Goal: Information Seeking & Learning: Learn about a topic

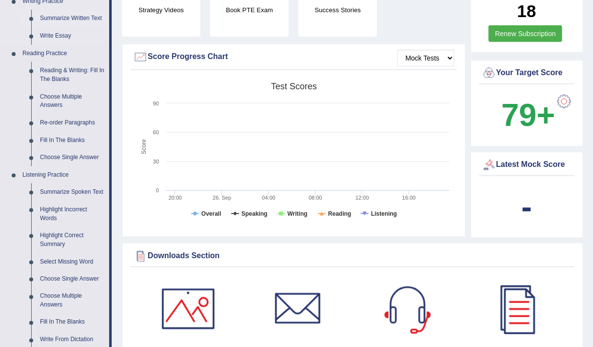
scroll to position [264, 0]
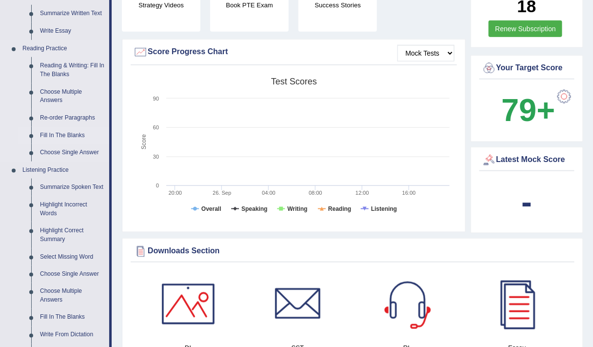
click at [49, 142] on link "Fill In The Blanks" at bounding box center [73, 136] width 74 height 18
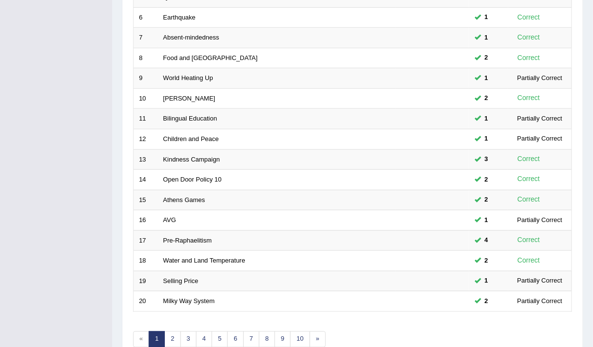
scroll to position [292, 0]
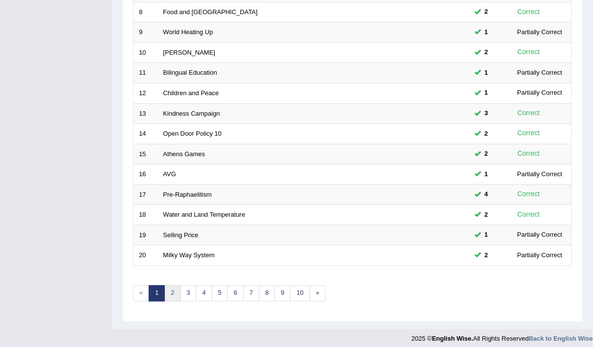
click at [169, 286] on link "2" at bounding box center [172, 294] width 16 height 16
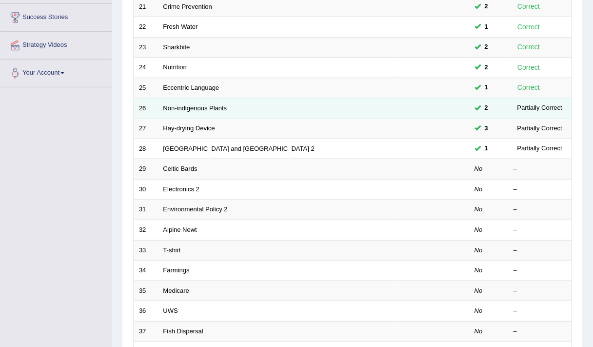
scroll to position [161, 0]
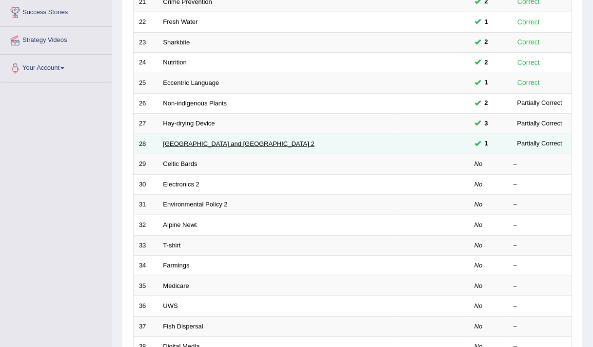
click at [191, 141] on link "Japan and China 2" at bounding box center [238, 143] width 151 height 7
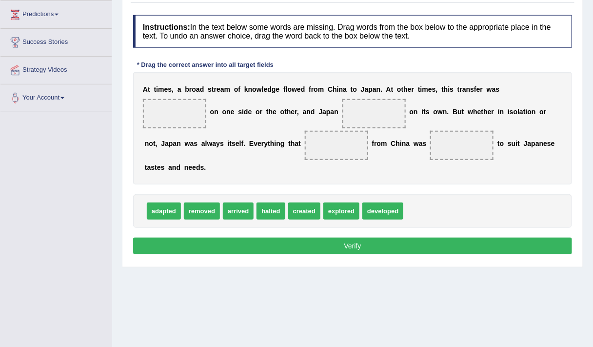
scroll to position [132, 0]
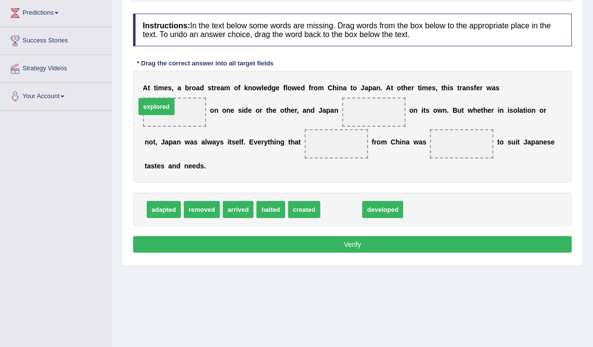
drag, startPoint x: 353, startPoint y: 209, endPoint x: 171, endPoint y: 107, distance: 208.2
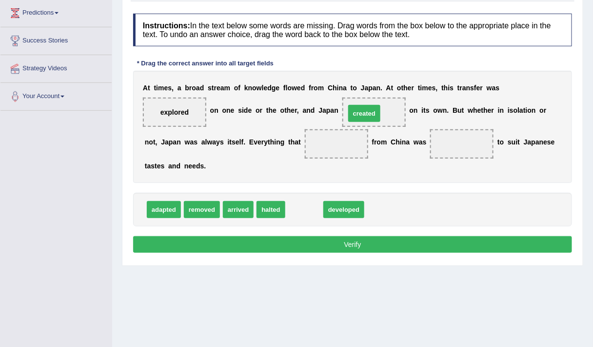
drag, startPoint x: 302, startPoint y: 208, endPoint x: 362, endPoint y: 111, distance: 113.8
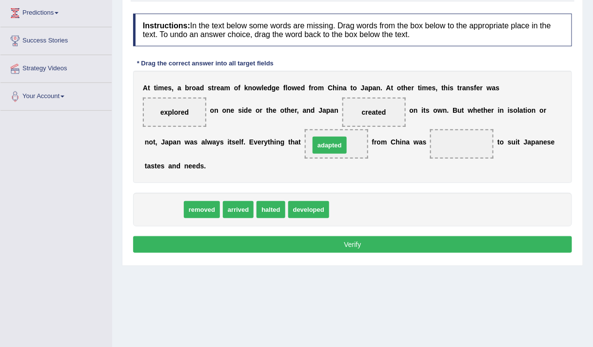
drag, startPoint x: 179, startPoint y: 209, endPoint x: 345, endPoint y: 144, distance: 178.2
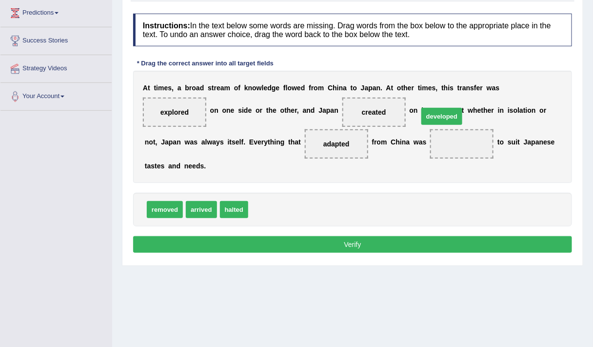
drag, startPoint x: 280, startPoint y: 205, endPoint x: 460, endPoint y: 123, distance: 198.3
click at [329, 243] on button "Verify" at bounding box center [352, 244] width 439 height 17
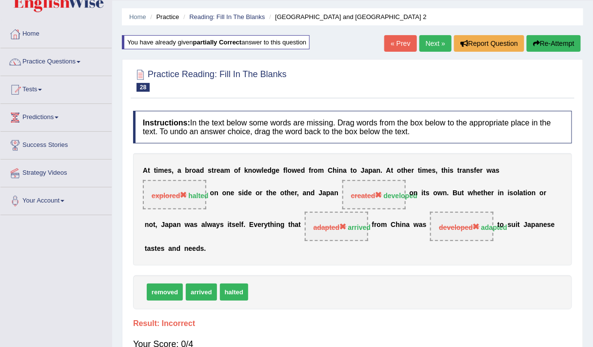
scroll to position [28, 0]
click at [551, 41] on button "Re-Attempt" at bounding box center [554, 43] width 54 height 17
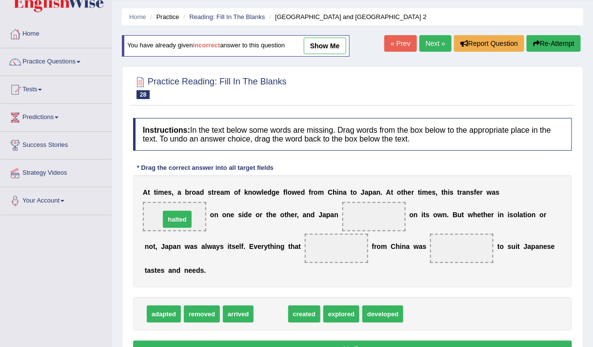
drag, startPoint x: 273, startPoint y: 311, endPoint x: 180, endPoint y: 216, distance: 133.2
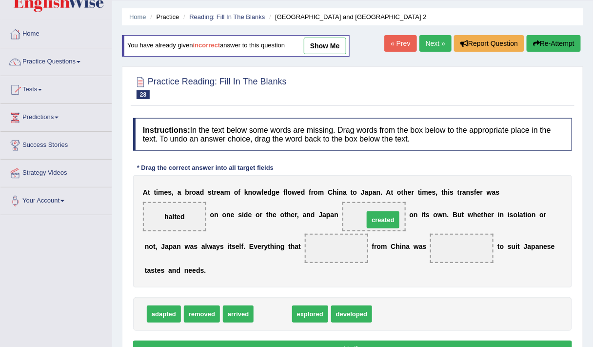
drag, startPoint x: 269, startPoint y: 316, endPoint x: 379, endPoint y: 222, distance: 145.0
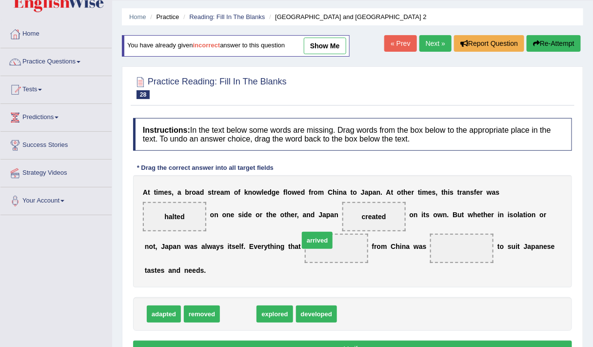
drag, startPoint x: 236, startPoint y: 312, endPoint x: 319, endPoint y: 243, distance: 107.8
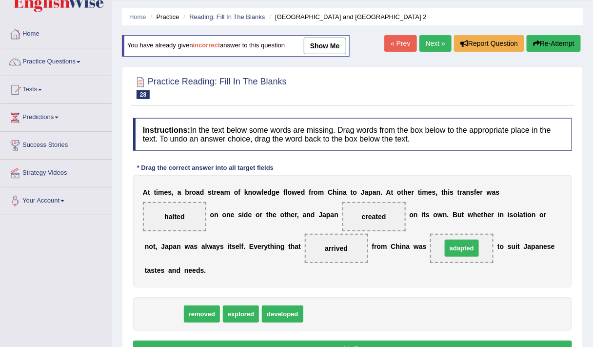
drag, startPoint x: 172, startPoint y: 313, endPoint x: 470, endPoint y: 247, distance: 305.4
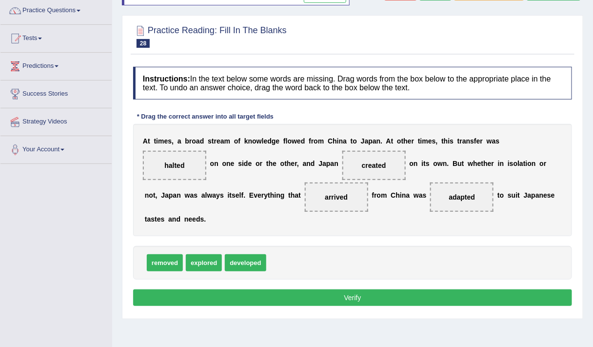
scroll to position [90, 0]
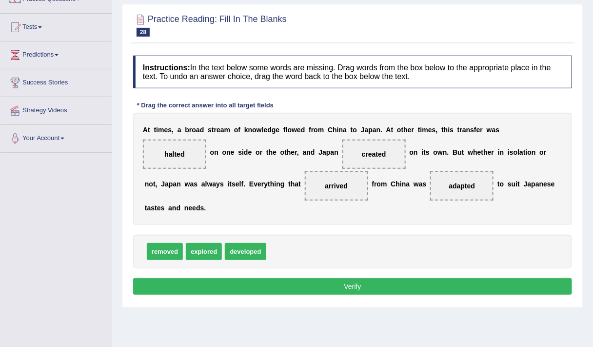
click at [371, 285] on button "Verify" at bounding box center [352, 286] width 439 height 17
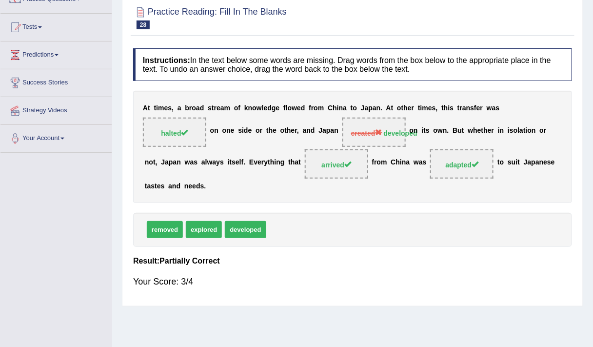
scroll to position [0, 0]
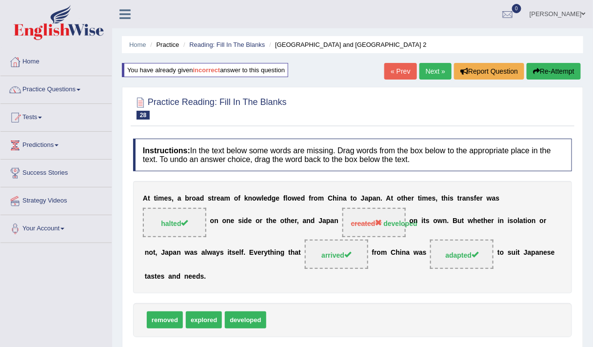
click at [439, 69] on link "Next »" at bounding box center [436, 71] width 32 height 17
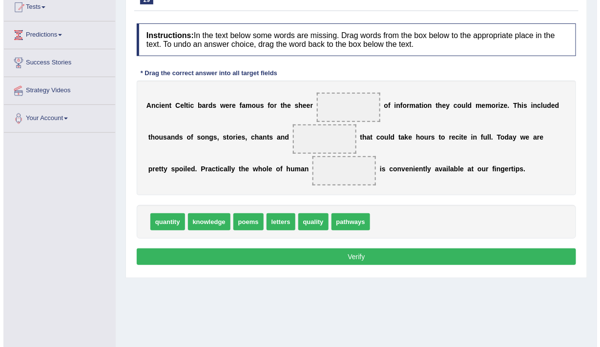
scroll to position [111, 0]
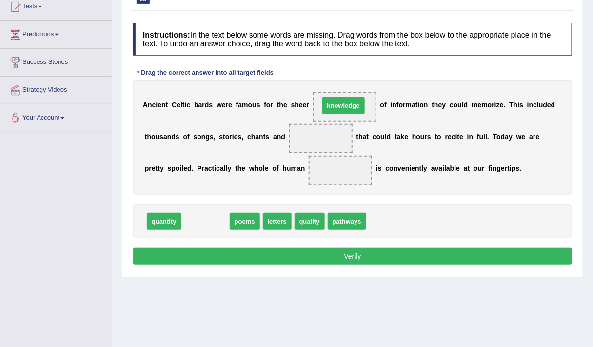
drag, startPoint x: 208, startPoint y: 222, endPoint x: 347, endPoint y: 106, distance: 180.5
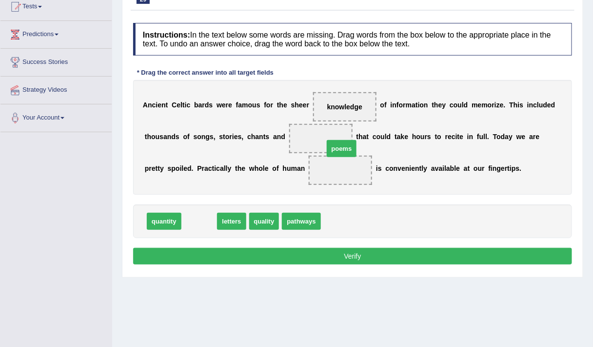
drag, startPoint x: 204, startPoint y: 219, endPoint x: 346, endPoint y: 146, distance: 159.8
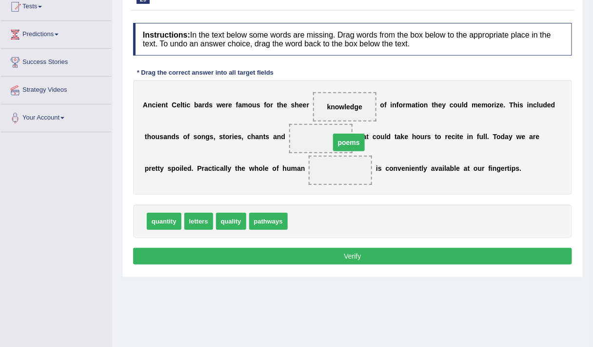
drag, startPoint x: 317, startPoint y: 167, endPoint x: 325, endPoint y: 137, distance: 31.3
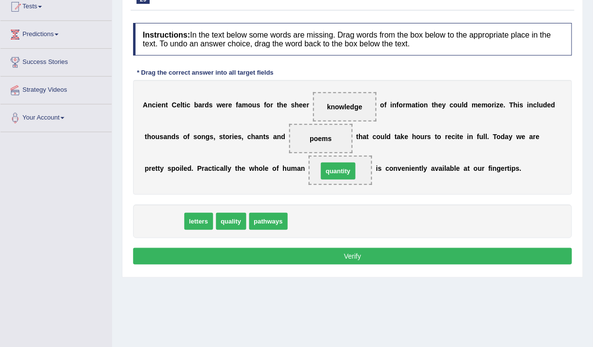
drag, startPoint x: 166, startPoint y: 225, endPoint x: 341, endPoint y: 174, distance: 181.3
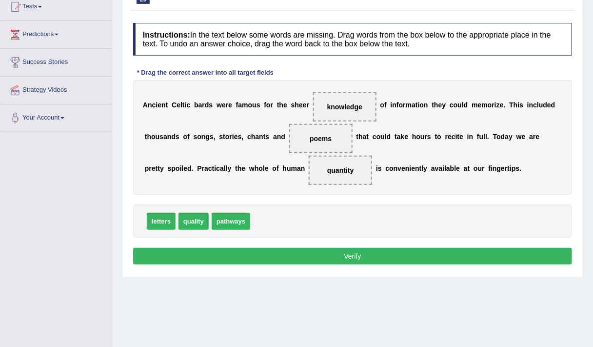
click at [309, 252] on button "Verify" at bounding box center [352, 256] width 439 height 17
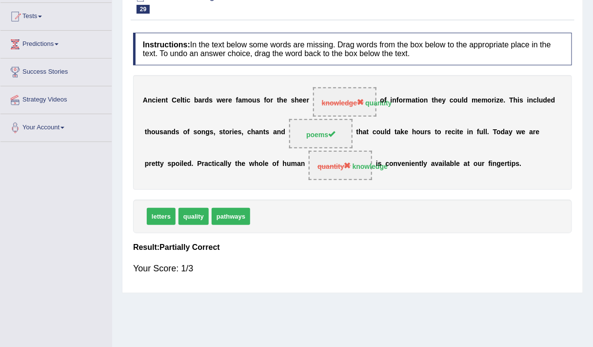
scroll to position [0, 0]
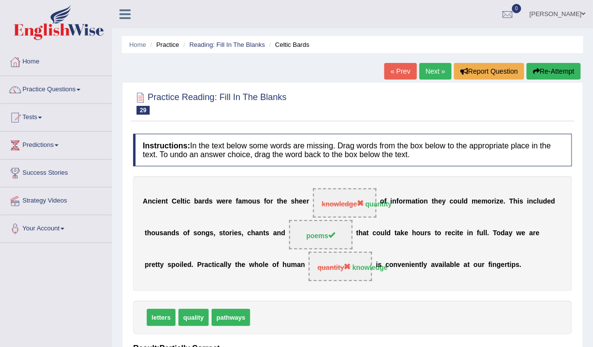
click at [535, 75] on button "Re-Attempt" at bounding box center [554, 71] width 54 height 17
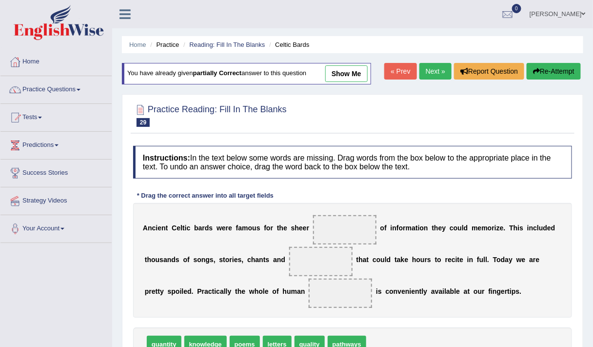
click at [535, 75] on button "Re-Attempt" at bounding box center [554, 71] width 54 height 17
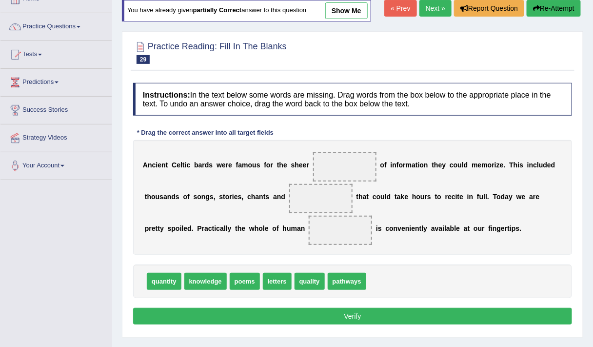
scroll to position [64, 0]
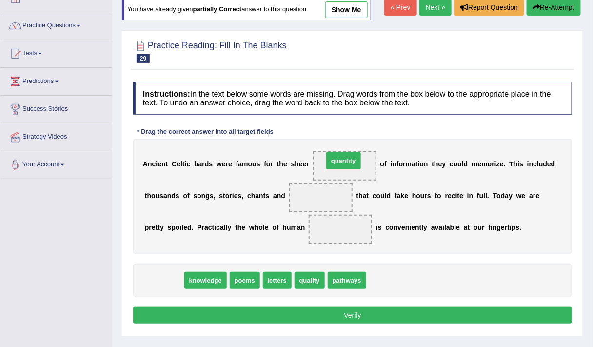
drag, startPoint x: 166, startPoint y: 277, endPoint x: 350, endPoint y: 120, distance: 241.9
click at [350, 152] on span "quantity" at bounding box center [344, 160] width 35 height 17
drag, startPoint x: 209, startPoint y: 245, endPoint x: 344, endPoint y: 150, distance: 164.2
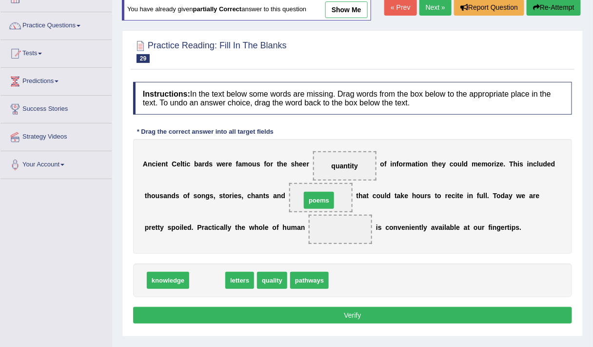
drag, startPoint x: 211, startPoint y: 278, endPoint x: 328, endPoint y: 197, distance: 142.4
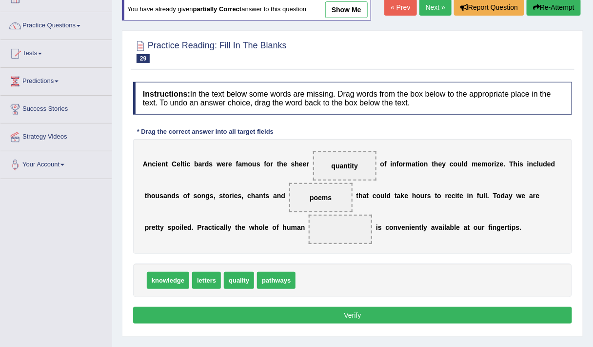
click at [279, 226] on b at bounding box center [281, 228] width 4 height 8
drag, startPoint x: 167, startPoint y: 282, endPoint x: 342, endPoint y: 224, distance: 184.3
click at [353, 321] on button "Verify" at bounding box center [352, 315] width 439 height 17
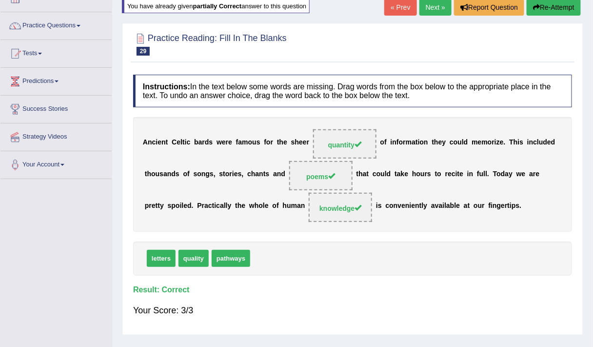
click at [436, 10] on link "Next »" at bounding box center [436, 7] width 32 height 17
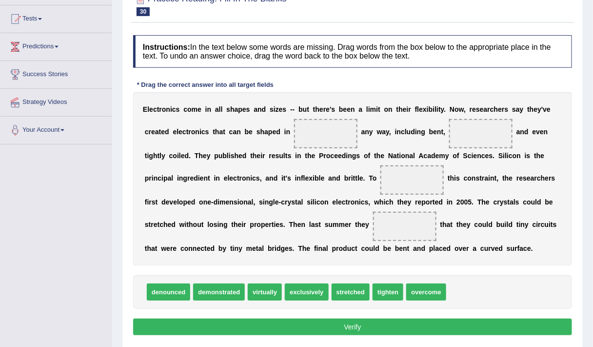
scroll to position [99, 0]
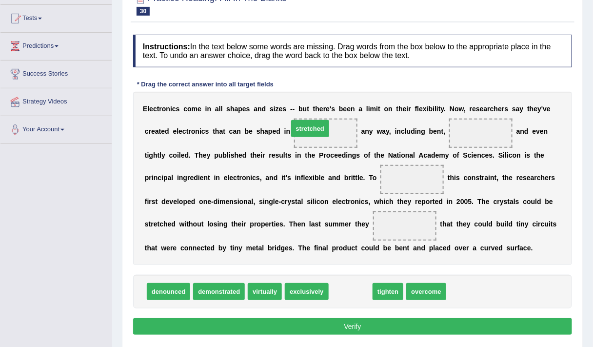
drag, startPoint x: 361, startPoint y: 293, endPoint x: 321, endPoint y: 131, distance: 166.5
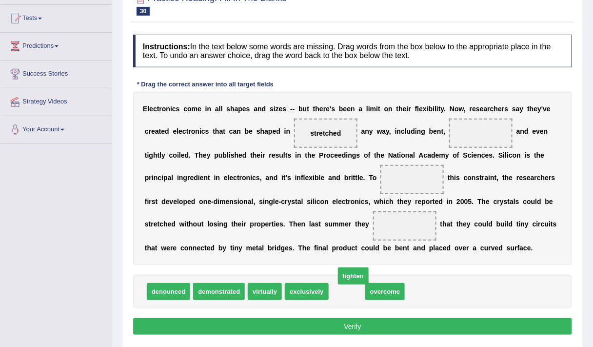
drag, startPoint x: 347, startPoint y: 294, endPoint x: 360, endPoint y: 293, distance: 12.7
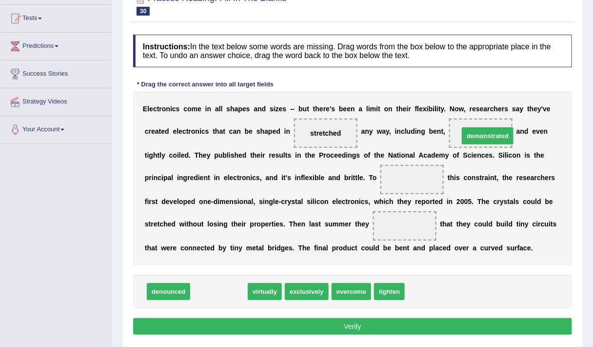
drag, startPoint x: 218, startPoint y: 293, endPoint x: 486, endPoint y: 137, distance: 310.6
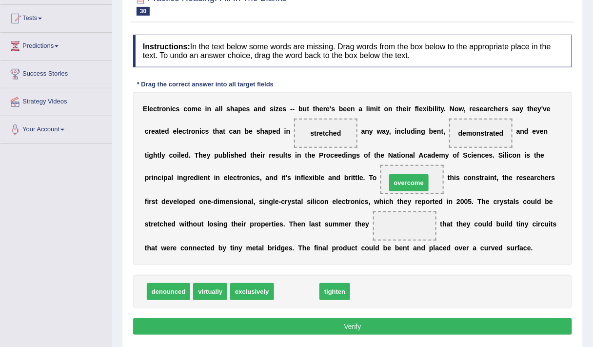
drag, startPoint x: 298, startPoint y: 290, endPoint x: 410, endPoint y: 181, distance: 156.7
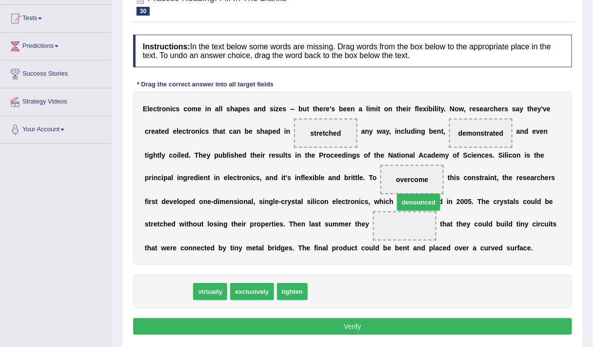
drag, startPoint x: 173, startPoint y: 291, endPoint x: 429, endPoint y: 232, distance: 262.9
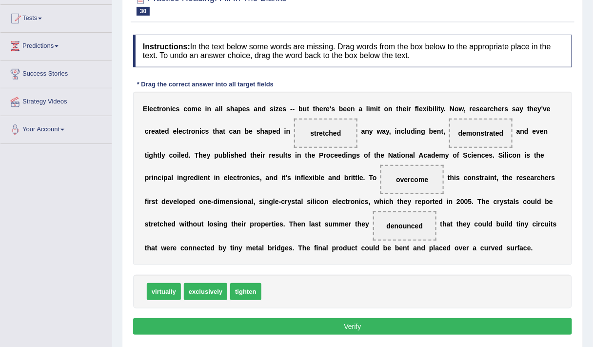
click at [344, 322] on button "Verify" at bounding box center [352, 326] width 439 height 17
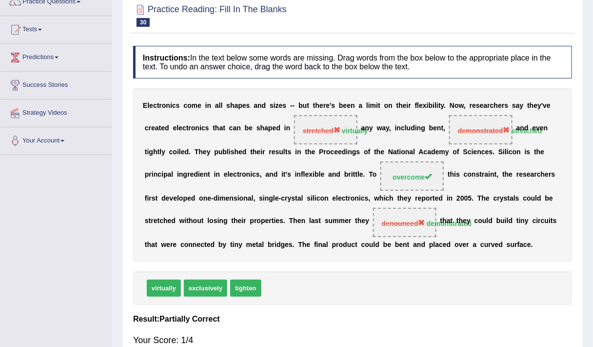
scroll to position [88, 0]
click at [371, 277] on div "virtually exclusively tighten" at bounding box center [352, 288] width 439 height 34
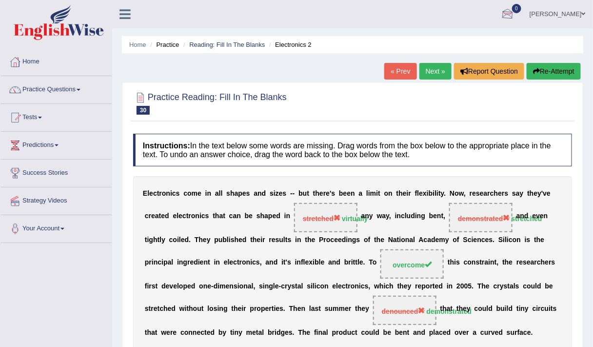
click at [560, 70] on button "Re-Attempt" at bounding box center [554, 71] width 54 height 17
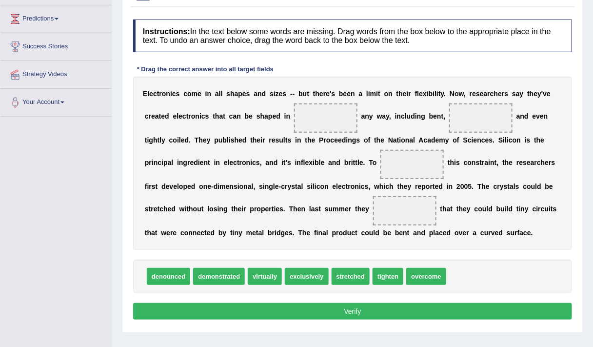
scroll to position [128, 0]
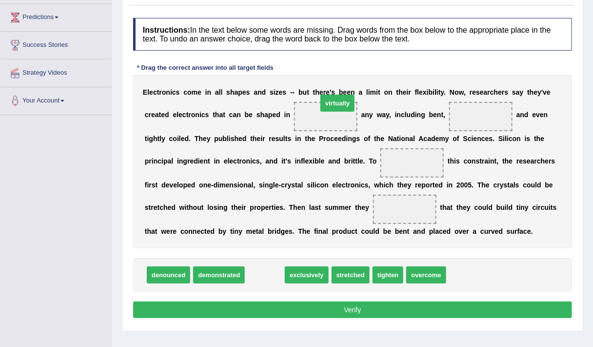
drag, startPoint x: 276, startPoint y: 277, endPoint x: 348, endPoint y: 120, distance: 173.4
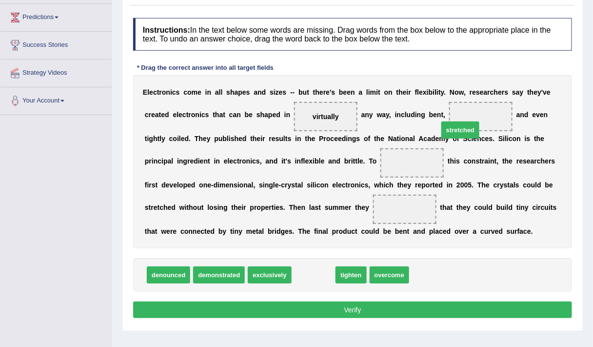
drag, startPoint x: 314, startPoint y: 271, endPoint x: 466, endPoint y: 122, distance: 212.6
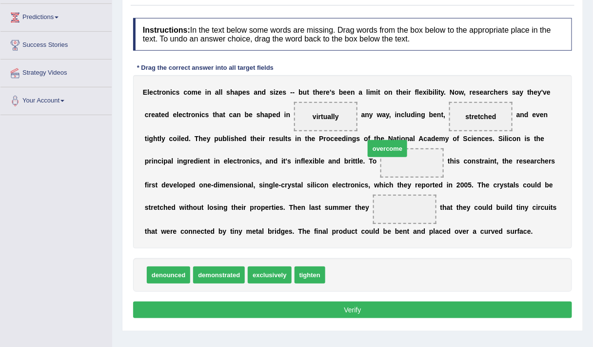
drag, startPoint x: 361, startPoint y: 275, endPoint x: 414, endPoint y: 155, distance: 131.8
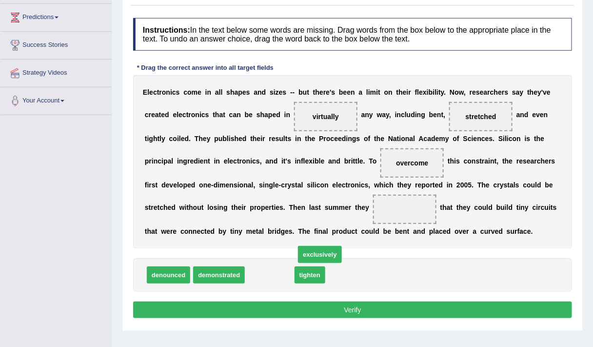
drag, startPoint x: 280, startPoint y: 269, endPoint x: 312, endPoint y: 264, distance: 33.1
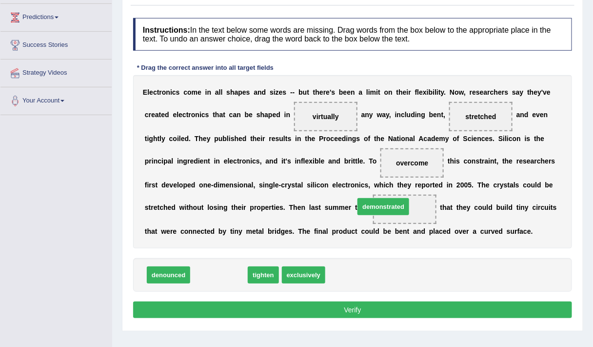
drag, startPoint x: 239, startPoint y: 270, endPoint x: 410, endPoint y: 204, distance: 183.7
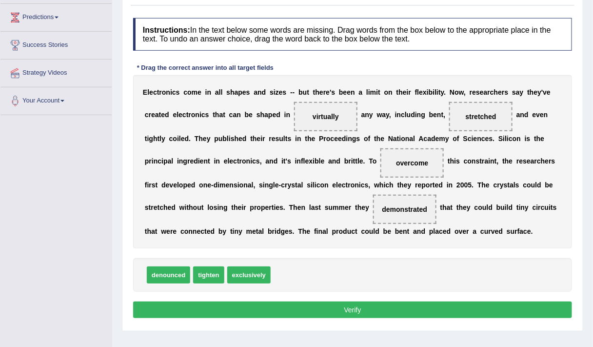
click at [335, 307] on button "Verify" at bounding box center [352, 310] width 439 height 17
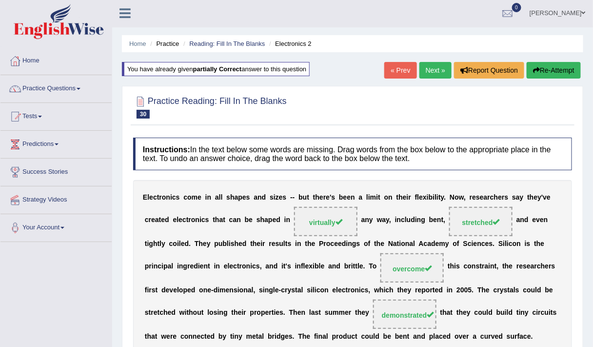
scroll to position [0, 0]
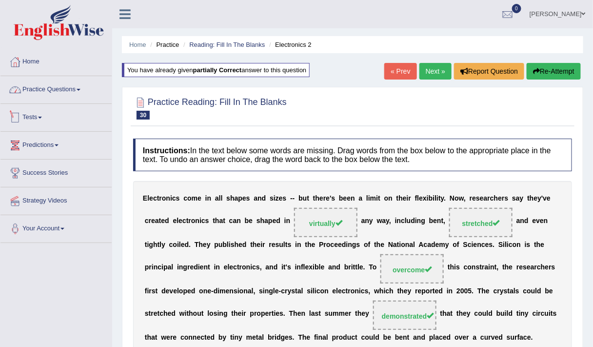
click at [80, 88] on link "Practice Questions" at bounding box center [55, 88] width 111 height 24
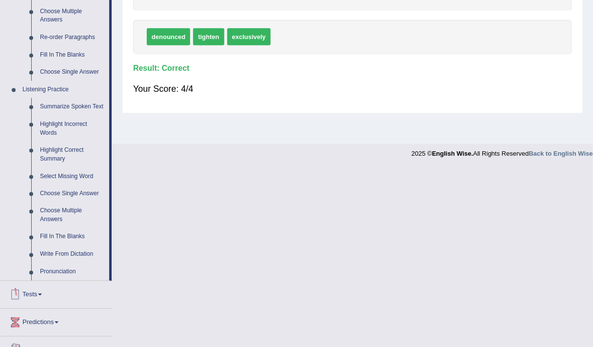
scroll to position [344, 0]
click at [61, 151] on link "Highlight Correct Summary" at bounding box center [73, 155] width 74 height 26
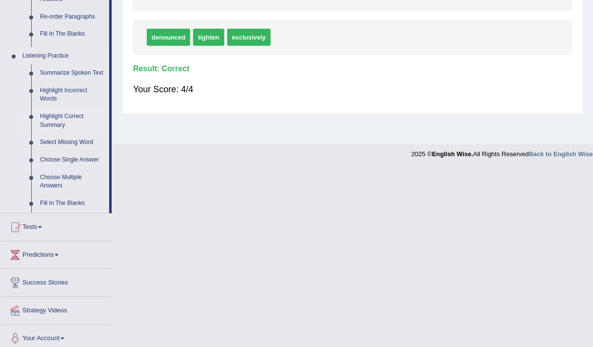
scroll to position [165, 0]
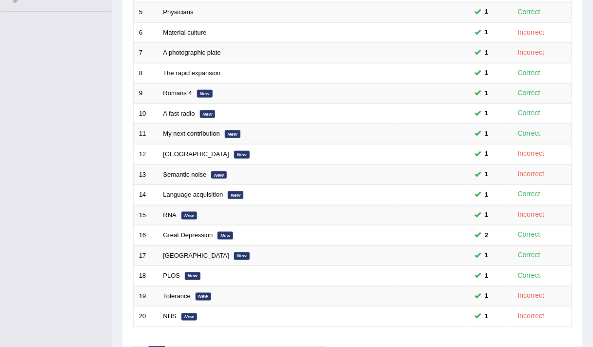
scroll to position [292, 0]
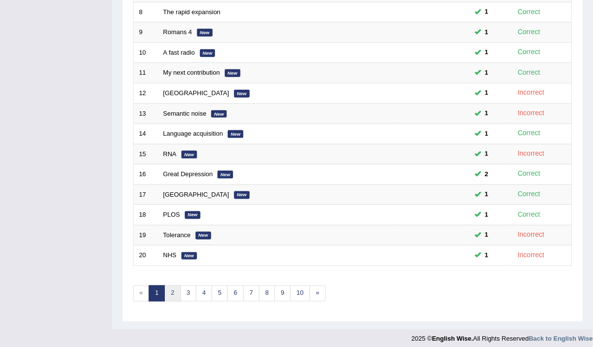
click at [174, 286] on link "2" at bounding box center [172, 294] width 16 height 16
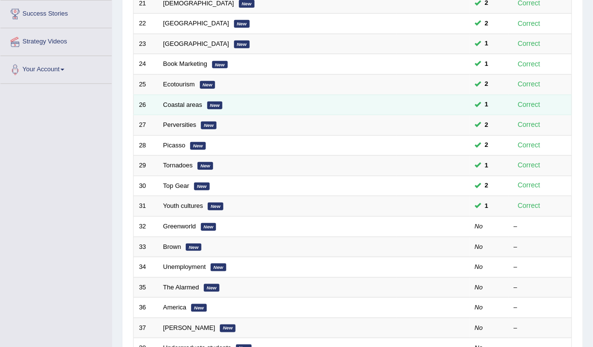
scroll to position [213, 0]
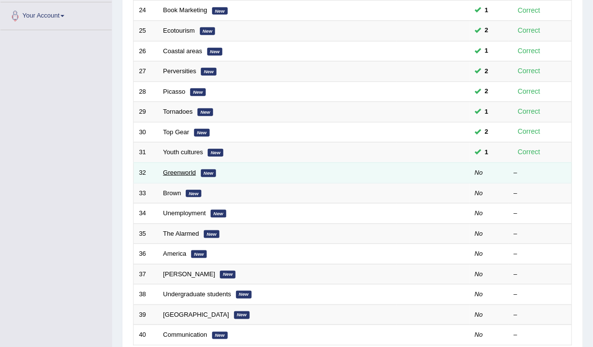
click at [181, 169] on link "Greenworld" at bounding box center [179, 172] width 33 height 7
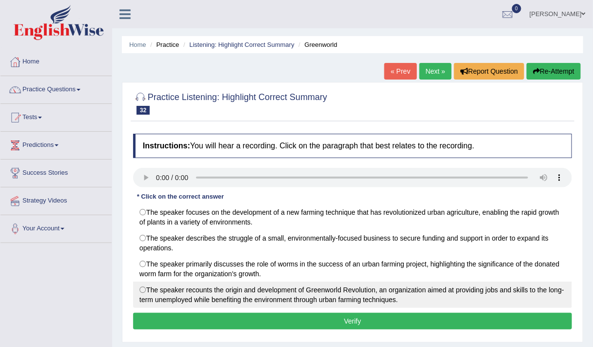
click at [259, 305] on label "The speaker recounts the origin and development of Greenworld Revolution, an or…" at bounding box center [352, 295] width 439 height 26
radio input "true"
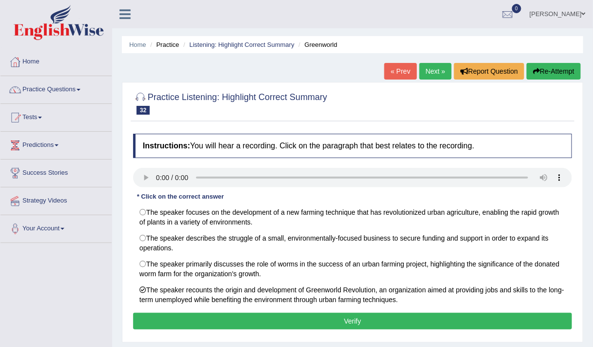
click at [292, 320] on button "Verify" at bounding box center [352, 321] width 439 height 17
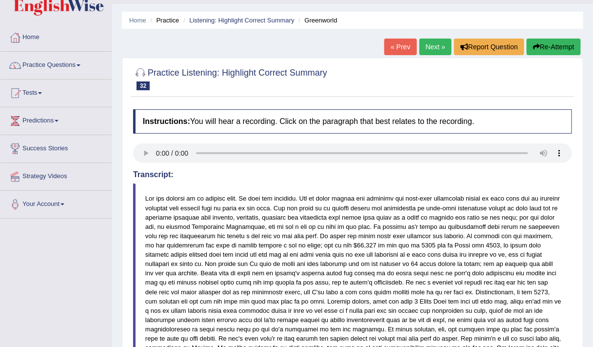
scroll to position [20, 0]
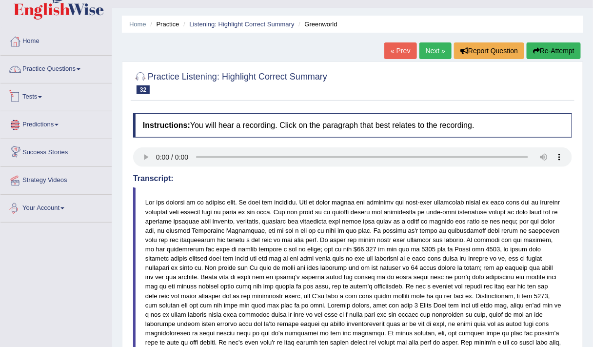
click at [50, 77] on link "Practice Questions" at bounding box center [55, 68] width 111 height 24
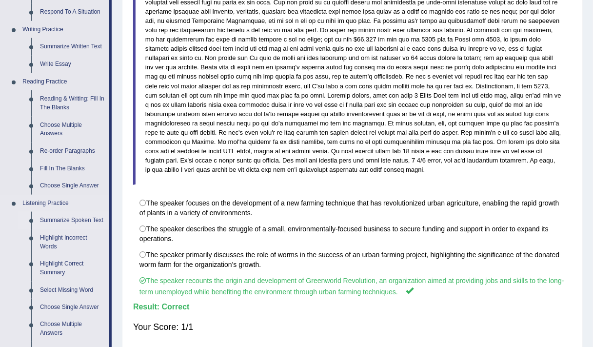
scroll to position [231, 0]
click at [64, 149] on link "Re-order Paragraphs" at bounding box center [73, 151] width 74 height 18
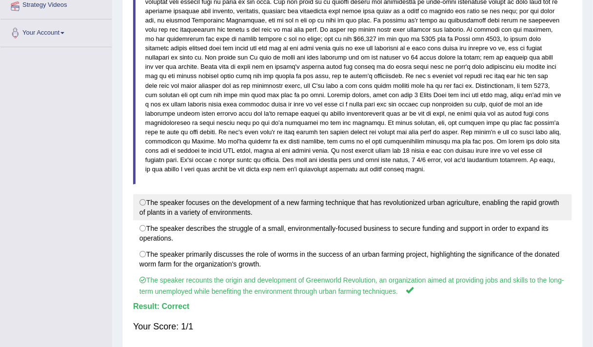
scroll to position [266, 0]
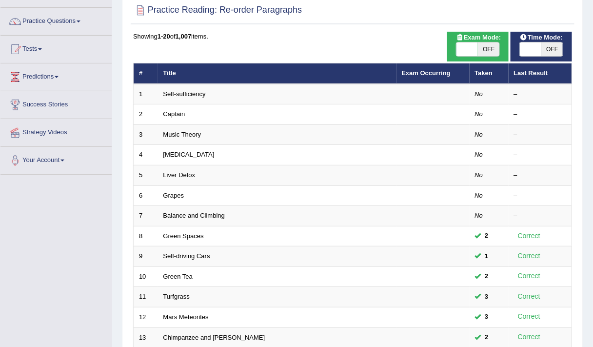
scroll to position [68, 0]
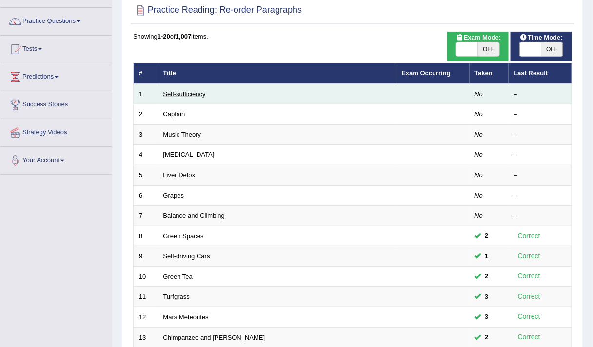
click at [183, 93] on link "Self-sufficiency" at bounding box center [184, 93] width 42 height 7
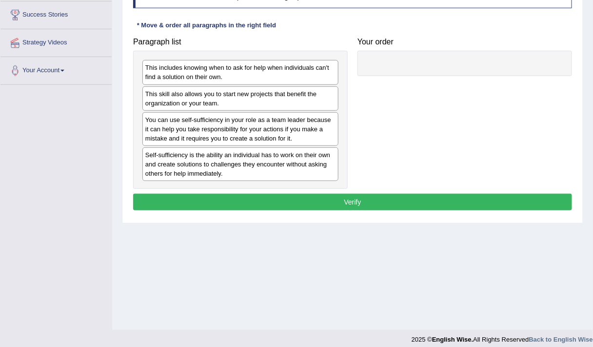
scroll to position [165, 0]
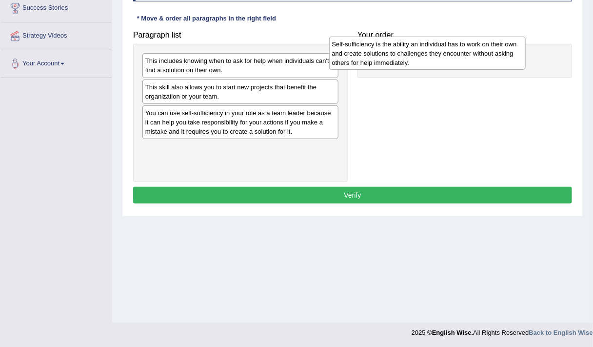
drag, startPoint x: 262, startPoint y: 161, endPoint x: 460, endPoint y: 61, distance: 222.2
click at [460, 61] on div "Self-sufficiency is the ability an individual has to work on their own and crea…" at bounding box center [427, 53] width 197 height 33
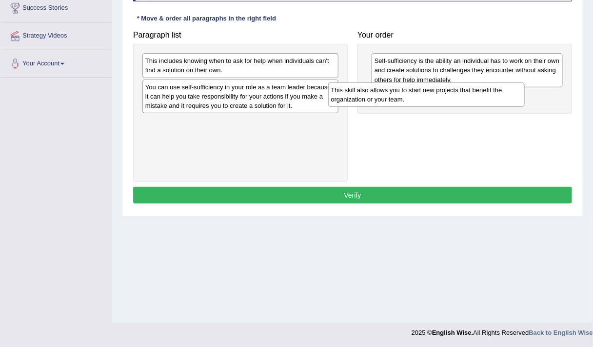
drag, startPoint x: 214, startPoint y: 96, endPoint x: 400, endPoint y: 99, distance: 186.0
click at [400, 99] on div "This skill also allows you to start new projects that benefit the organization …" at bounding box center [426, 94] width 197 height 24
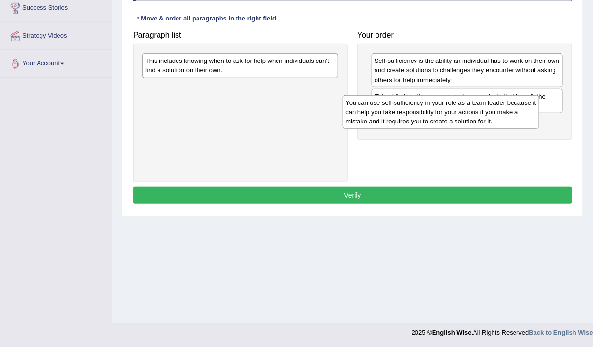
drag, startPoint x: 255, startPoint y: 94, endPoint x: 455, endPoint y: 110, distance: 201.2
click at [455, 110] on div "You can use self-sufficiency in your role as a team leader because it can help …" at bounding box center [441, 111] width 197 height 33
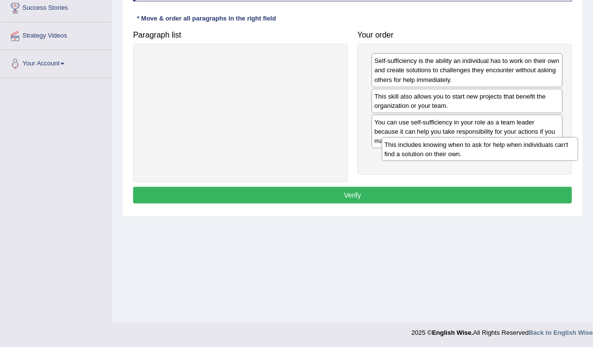
drag, startPoint x: 247, startPoint y: 66, endPoint x: 487, endPoint y: 149, distance: 253.7
click at [487, 149] on div "This includes knowing when to ask for help when individuals can't find a soluti…" at bounding box center [480, 149] width 197 height 24
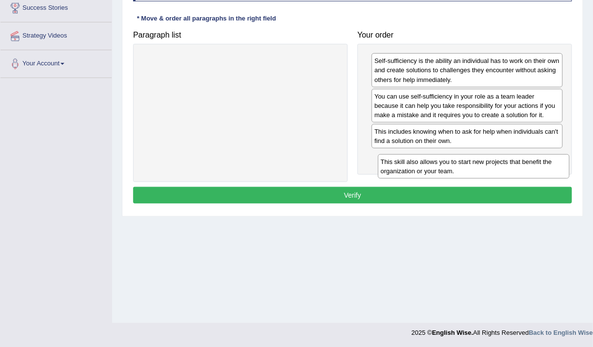
drag, startPoint x: 474, startPoint y: 98, endPoint x: 480, endPoint y: 163, distance: 65.7
click at [480, 163] on div "This skill also allows you to start new projects that benefit the organization …" at bounding box center [474, 166] width 192 height 24
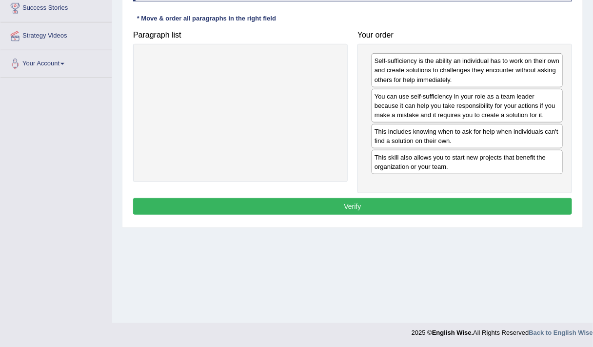
click at [386, 202] on button "Verify" at bounding box center [352, 206] width 439 height 17
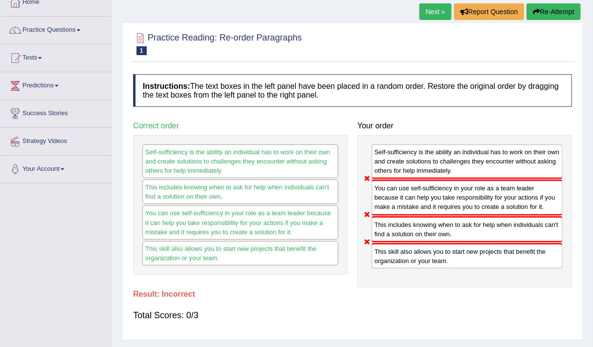
scroll to position [57, 0]
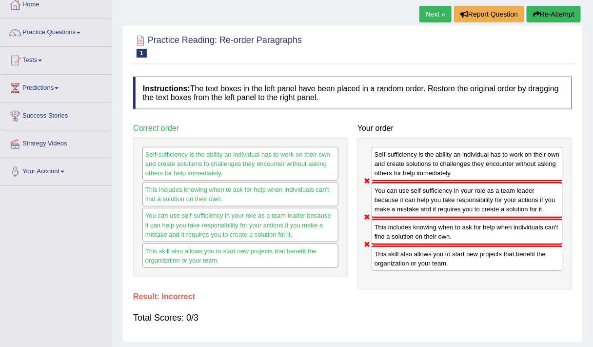
click at [553, 7] on button "Re-Attempt" at bounding box center [554, 14] width 54 height 17
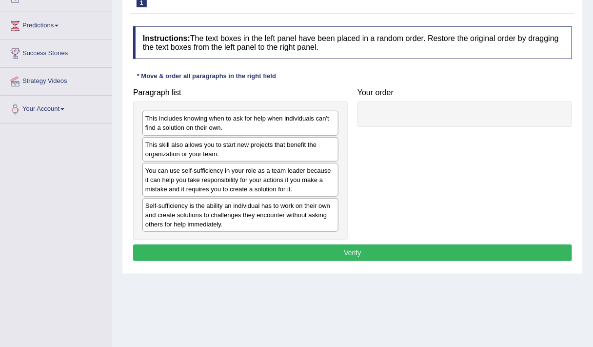
scroll to position [151, 0]
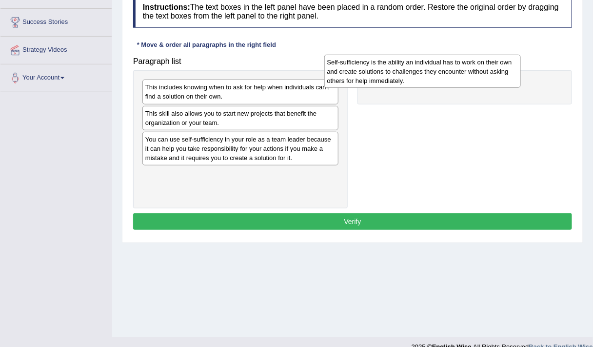
drag, startPoint x: 342, startPoint y: 171, endPoint x: 503, endPoint y: 64, distance: 193.7
click at [503, 64] on div "Self-sufficiency is the ability an individual has to work on their own and crea…" at bounding box center [423, 71] width 197 height 33
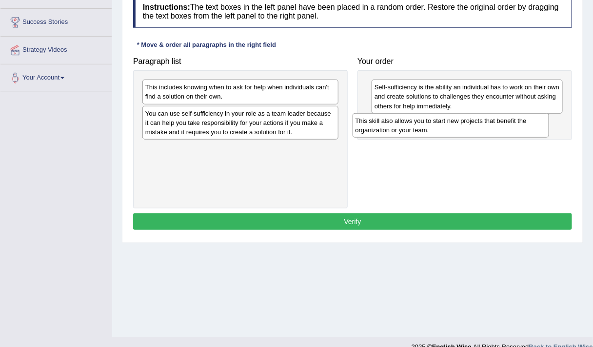
drag, startPoint x: 181, startPoint y: 116, endPoint x: 392, endPoint y: 124, distance: 211.0
click at [392, 124] on div "This skill also allows you to start new projects that benefit the organization …" at bounding box center [451, 125] width 197 height 24
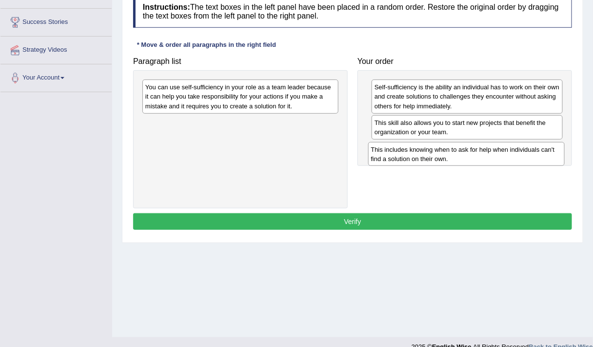
drag, startPoint x: 244, startPoint y: 89, endPoint x: 470, endPoint y: 152, distance: 234.4
click at [470, 152] on div "This includes knowing when to ask for help when individuals can't find a soluti…" at bounding box center [466, 154] width 197 height 24
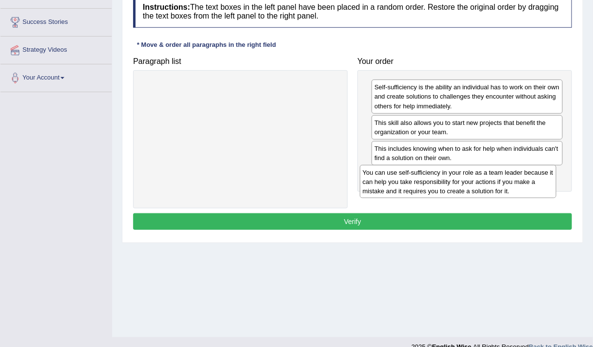
drag, startPoint x: 237, startPoint y: 84, endPoint x: 476, endPoint y: 177, distance: 257.1
click at [476, 177] on div "You can use self-sufficiency in your role as a team leader because it can help …" at bounding box center [458, 181] width 197 height 33
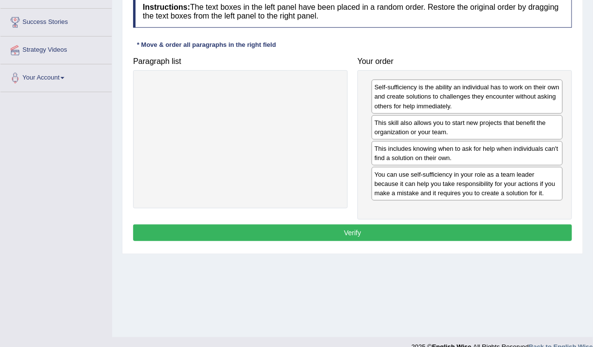
click at [358, 225] on button "Verify" at bounding box center [352, 233] width 439 height 17
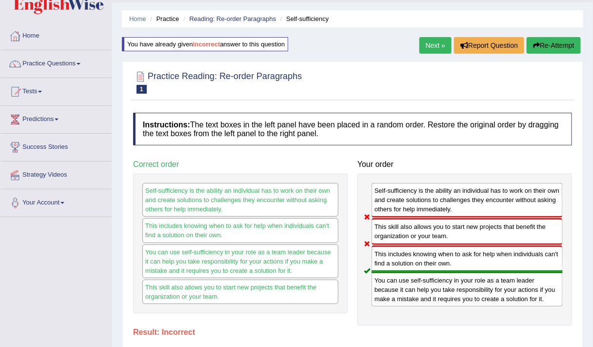
scroll to position [25, 0]
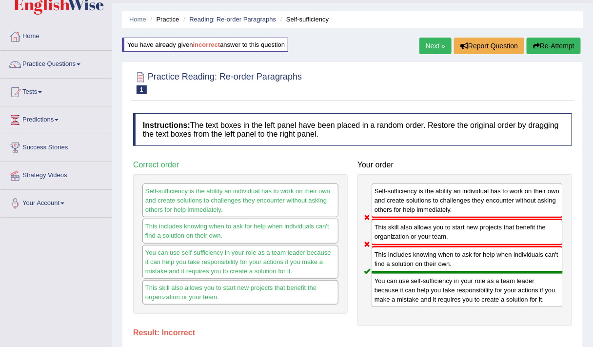
click at [553, 42] on button "Re-Attempt" at bounding box center [554, 46] width 54 height 17
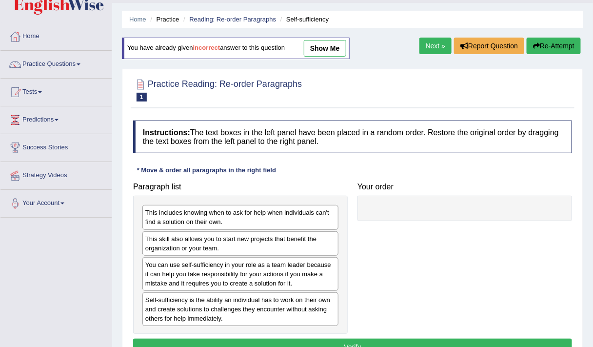
drag, startPoint x: 319, startPoint y: 305, endPoint x: 411, endPoint y: 237, distance: 114.5
click at [322, 304] on div "Self-sufficiency is the ability an individual has to work on their own and crea…" at bounding box center [241, 309] width 196 height 34
click at [269, 318] on div "Self-sufficiency is the ability an individual has to work on their own and crea…" at bounding box center [241, 309] width 196 height 34
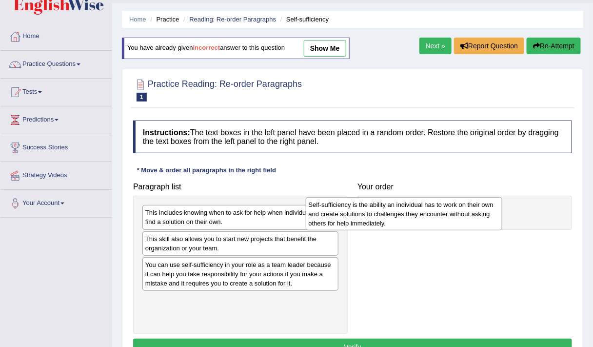
drag, startPoint x: 304, startPoint y: 303, endPoint x: 471, endPoint y: 209, distance: 191.8
click at [471, 209] on div "Self-sufficiency is the ability an individual has to work on their own and crea…" at bounding box center [404, 213] width 197 height 33
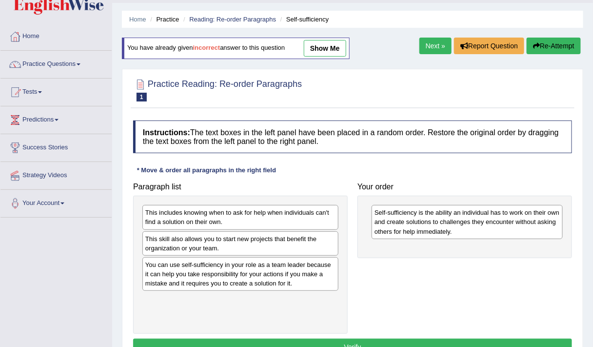
click at [205, 219] on div "This includes knowing when to ask for help when individuals can't find a soluti…" at bounding box center [241, 217] width 196 height 24
drag, startPoint x: 218, startPoint y: 214, endPoint x: 307, endPoint y: 223, distance: 89.7
click at [223, 215] on div "This includes knowing when to ask for help when individuals can't find a soluti…" at bounding box center [241, 217] width 196 height 24
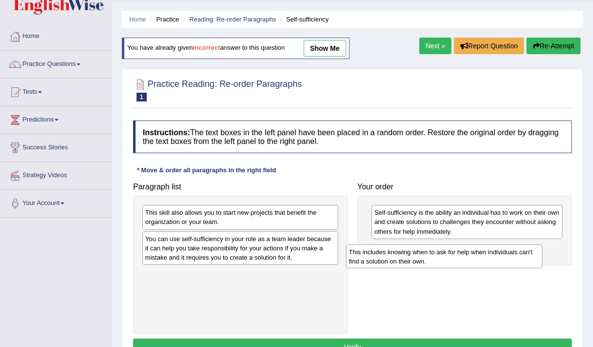
drag, startPoint x: 282, startPoint y: 221, endPoint x: 490, endPoint y: 259, distance: 210.8
click at [490, 259] on div "This includes knowing when to ask for help when individuals can't find a soluti…" at bounding box center [445, 257] width 197 height 24
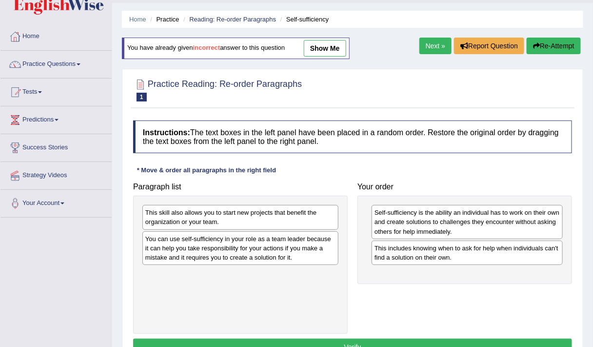
drag, startPoint x: 275, startPoint y: 244, endPoint x: 366, endPoint y: 245, distance: 90.8
click at [277, 244] on div "You can use self-sufficiency in your role as a team leader because it can help …" at bounding box center [241, 248] width 196 height 34
drag, startPoint x: 293, startPoint y: 252, endPoint x: 336, endPoint y: 265, distance: 45.4
click at [299, 253] on div "You can use self-sufficiency in your role as a team leader because it can help …" at bounding box center [241, 248] width 196 height 34
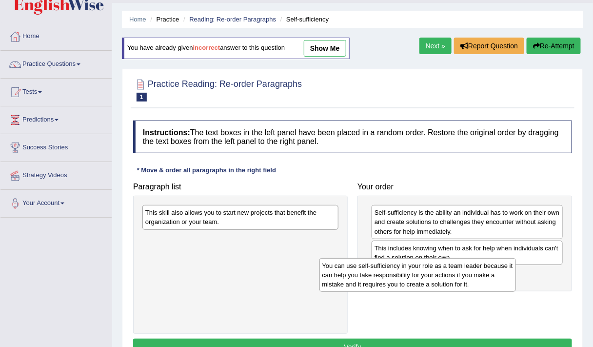
drag, startPoint x: 292, startPoint y: 256, endPoint x: 469, endPoint y: 284, distance: 179.3
click at [469, 284] on div "You can use self-sufficiency in your role as a team leader because it can help …" at bounding box center [418, 274] width 197 height 33
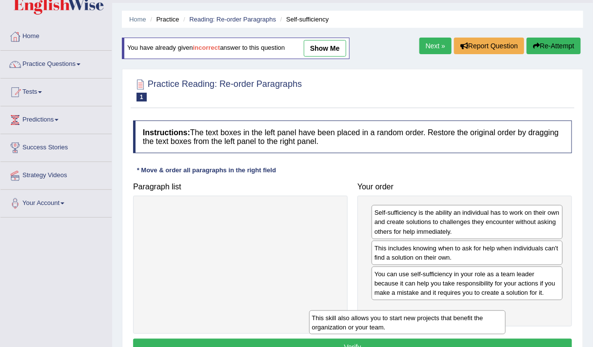
drag, startPoint x: 240, startPoint y: 213, endPoint x: 408, endPoint y: 315, distance: 196.9
click at [408, 315] on div "This skill also allows you to start new projects that benefit the organization …" at bounding box center [407, 322] width 197 height 24
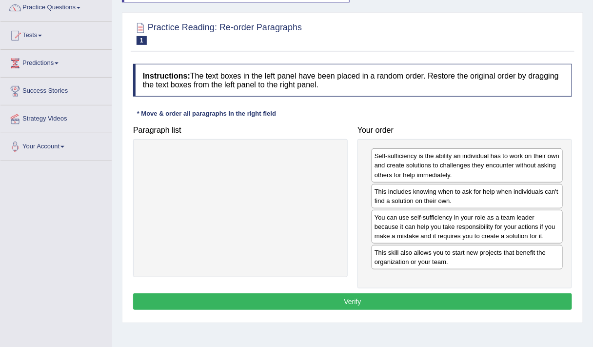
scroll to position [82, 0]
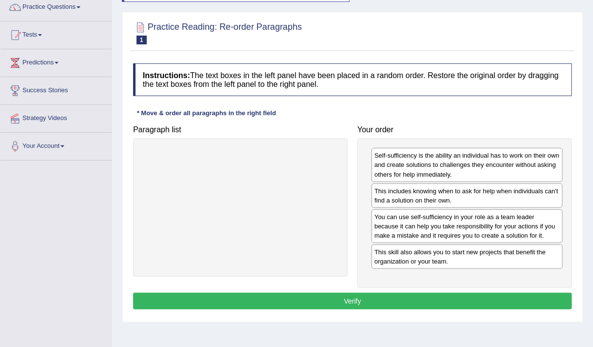
click at [354, 301] on button "Verify" at bounding box center [352, 301] width 439 height 17
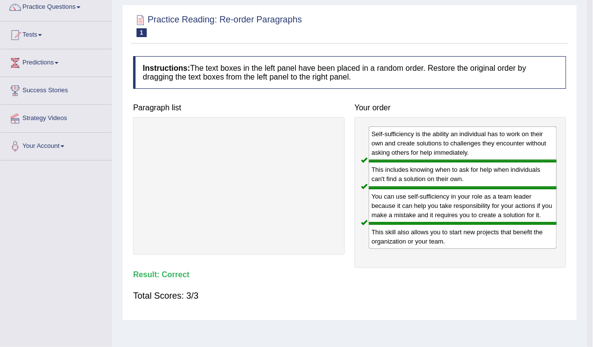
click at [354, 301] on div "Total Scores: 3/3" at bounding box center [349, 295] width 433 height 23
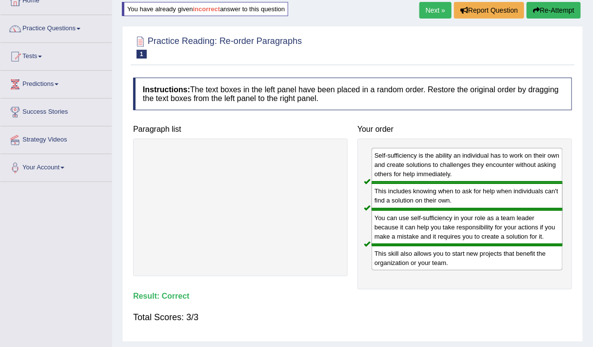
scroll to position [0, 0]
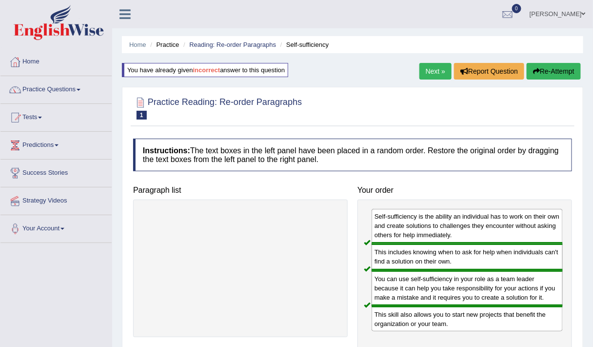
click at [443, 73] on link "Next »" at bounding box center [436, 71] width 32 height 17
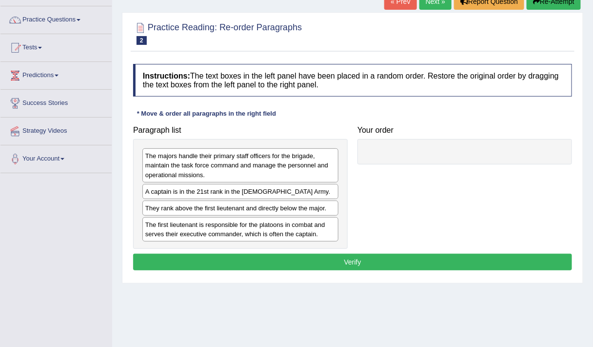
scroll to position [89, 0]
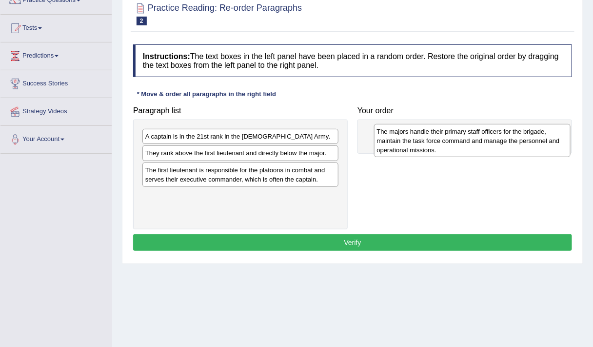
drag, startPoint x: 227, startPoint y: 137, endPoint x: 459, endPoint y: 132, distance: 231.9
click at [459, 132] on div "The majors handle their primary staff officers for the brigade, maintain the ta…" at bounding box center [472, 140] width 197 height 33
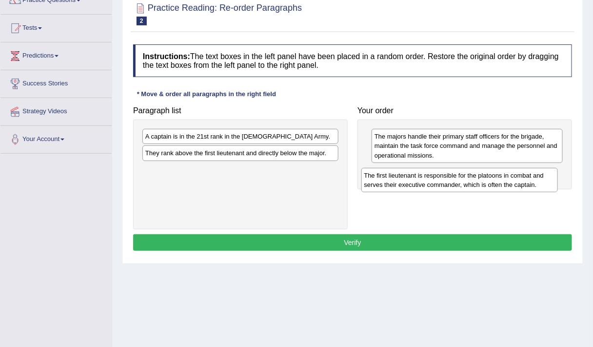
drag, startPoint x: 224, startPoint y: 173, endPoint x: 452, endPoint y: 182, distance: 228.1
click at [452, 182] on div "The first lieutenant is responsible for the platoons in combat and serves their…" at bounding box center [460, 180] width 197 height 24
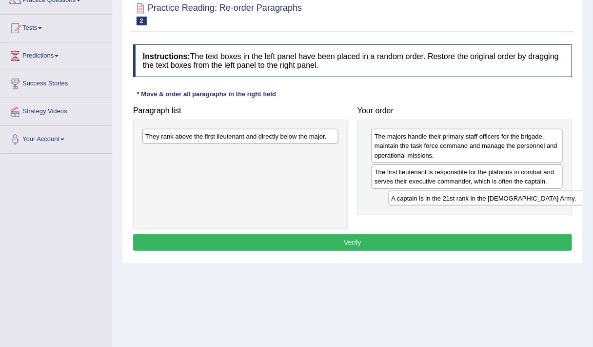
drag, startPoint x: 228, startPoint y: 137, endPoint x: 473, endPoint y: 198, distance: 253.1
click at [473, 198] on div "A captain is in the 21st rank in the US Army." at bounding box center [487, 198] width 197 height 15
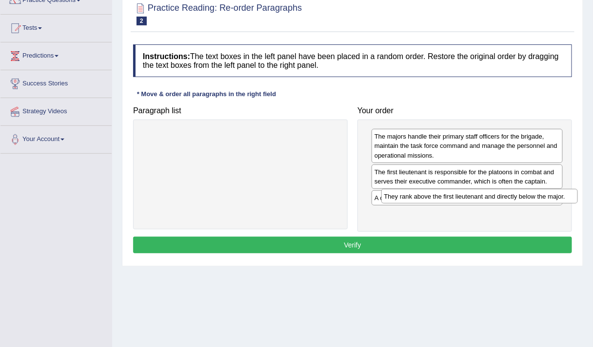
drag, startPoint x: 243, startPoint y: 139, endPoint x: 482, endPoint y: 199, distance: 246.4
click at [482, 199] on div "They rank above the first lieutenant and directly below the major." at bounding box center [480, 196] width 197 height 15
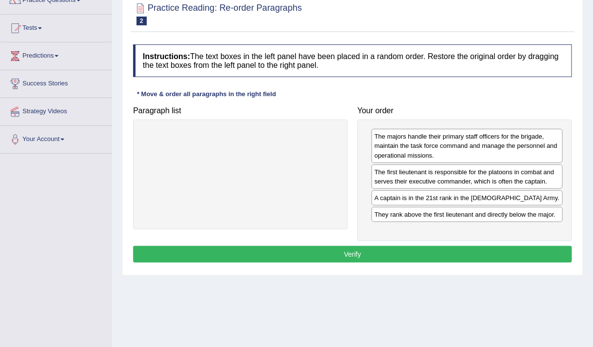
click at [368, 247] on button "Verify" at bounding box center [352, 254] width 439 height 17
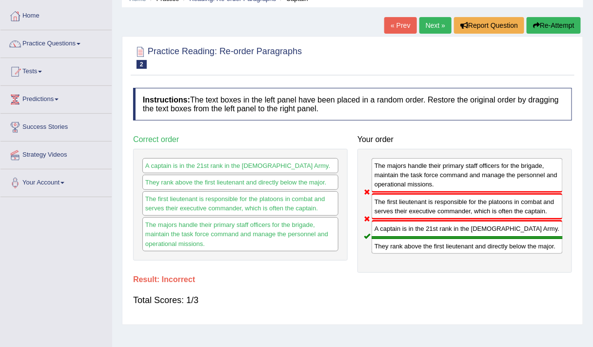
scroll to position [2, 0]
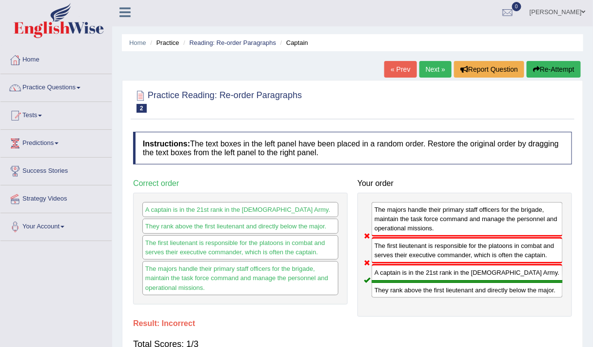
click at [546, 70] on button "Re-Attempt" at bounding box center [554, 69] width 54 height 17
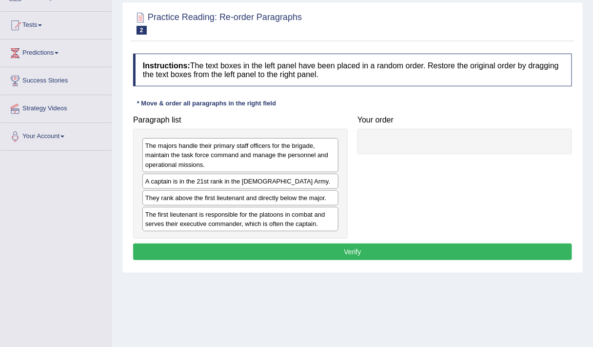
scroll to position [116, 0]
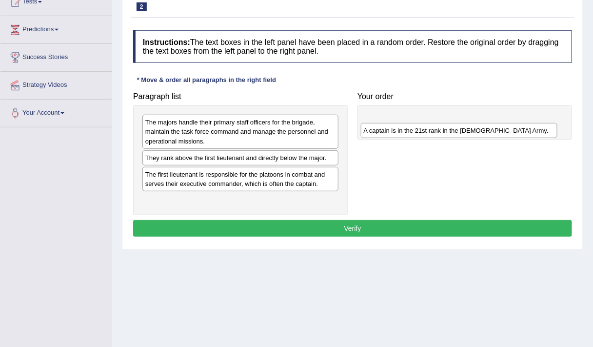
drag, startPoint x: 174, startPoint y: 160, endPoint x: 393, endPoint y: 133, distance: 220.8
click at [393, 133] on div "A captain is in the 21st rank in the [DEMOGRAPHIC_DATA] Army." at bounding box center [459, 130] width 197 height 15
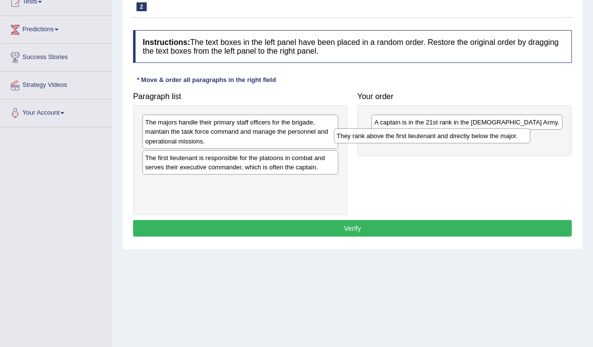
drag, startPoint x: 237, startPoint y: 162, endPoint x: 432, endPoint y: 144, distance: 196.5
click at [432, 143] on div "They rank above the first lieutenant and directly below the major." at bounding box center [432, 135] width 197 height 15
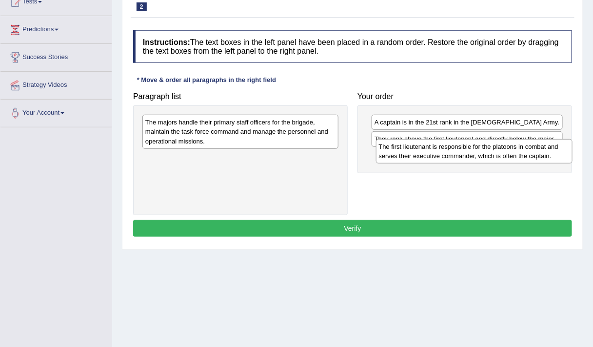
drag, startPoint x: 235, startPoint y: 158, endPoint x: 479, endPoint y: 147, distance: 244.3
click at [479, 147] on div "The first lieutenant is responsible for the platoons in combat and serves their…" at bounding box center [474, 151] width 197 height 24
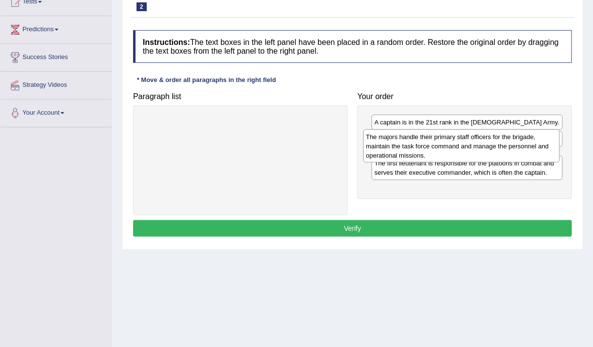
drag, startPoint x: 283, startPoint y: 142, endPoint x: 504, endPoint y: 156, distance: 221.6
click at [504, 156] on div "The majors handle their primary staff officers for the brigade, maintain the ta…" at bounding box center [462, 145] width 197 height 33
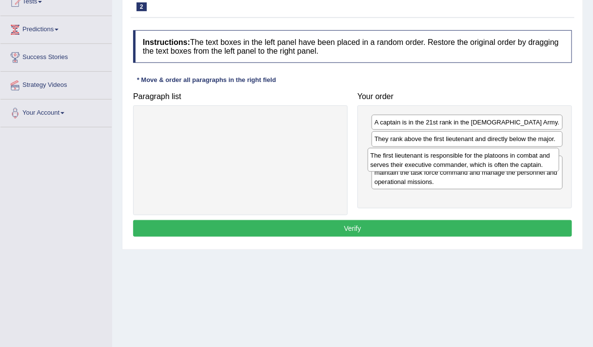
drag, startPoint x: 476, startPoint y: 195, endPoint x: 472, endPoint y: 161, distance: 34.9
click at [472, 161] on div "The first lieutenant is responsible for the platoons in combat and serves their…" at bounding box center [464, 160] width 192 height 24
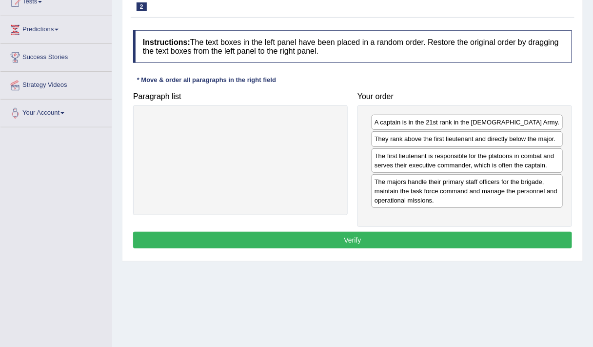
click at [357, 235] on button "Verify" at bounding box center [352, 240] width 439 height 17
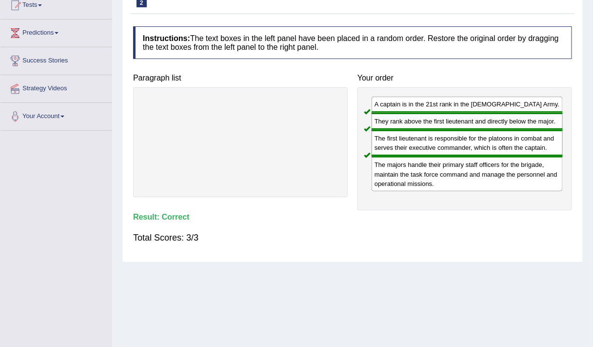
scroll to position [0, 0]
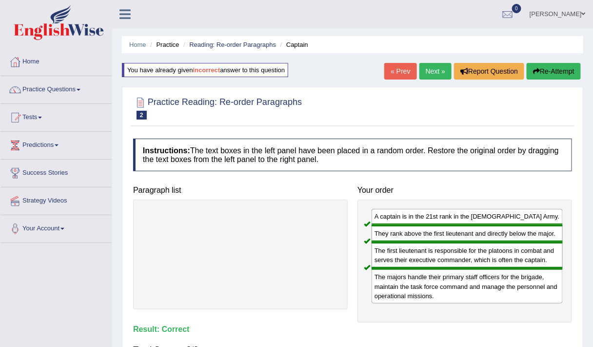
click at [430, 69] on link "Next »" at bounding box center [436, 71] width 32 height 17
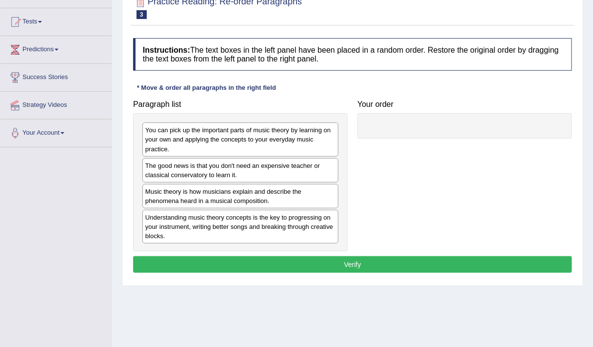
scroll to position [96, 0]
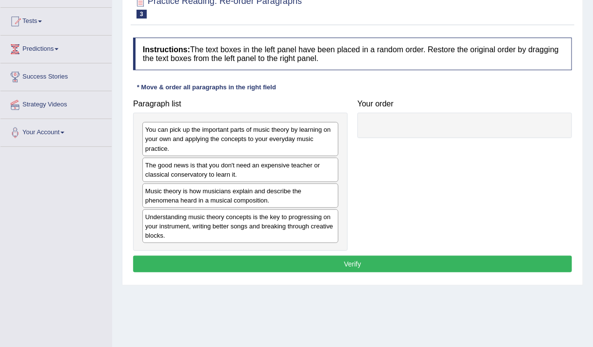
click at [181, 202] on div "Music theory is how musicians explain and describe the phenomena heard in a mus…" at bounding box center [241, 196] width 196 height 24
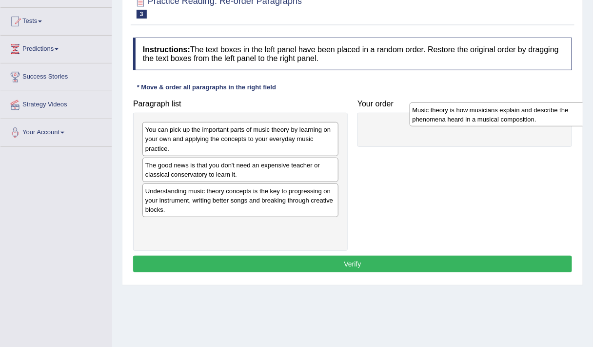
drag, startPoint x: 181, startPoint y: 203, endPoint x: 436, endPoint y: 127, distance: 266.1
click at [436, 126] on div "Music theory is how musicians explain and describe the phenomena heard in a mus…" at bounding box center [508, 114] width 197 height 24
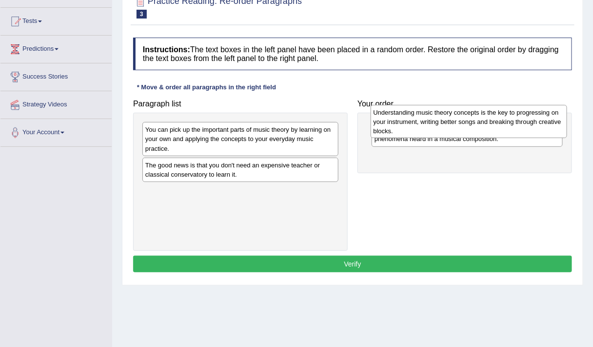
drag, startPoint x: 187, startPoint y: 196, endPoint x: 416, endPoint y: 118, distance: 241.2
click at [416, 118] on div "Understanding music theory concepts is the key to progressing on your instrumen…" at bounding box center [469, 121] width 197 height 33
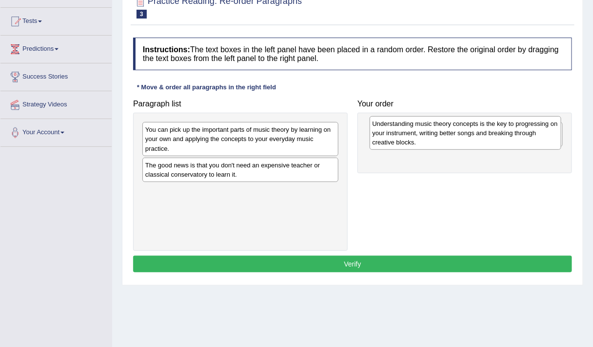
drag, startPoint x: 398, startPoint y: 166, endPoint x: 396, endPoint y: 135, distance: 31.3
click at [396, 135] on div "Understanding music theory concepts is the key to progressing on your instrumen…" at bounding box center [466, 132] width 192 height 33
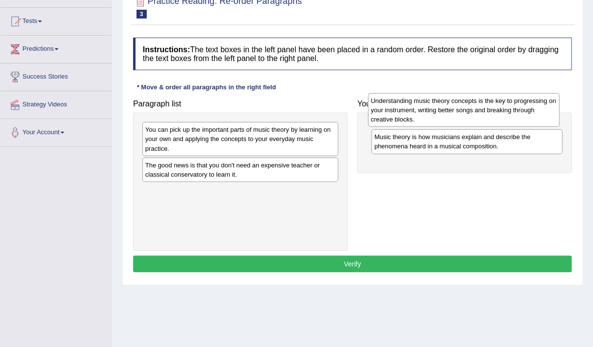
drag, startPoint x: 388, startPoint y: 171, endPoint x: 385, endPoint y: 117, distance: 54.3
click at [385, 117] on div "Understanding music theory concepts is the key to progressing on your instrumen…" at bounding box center [464, 109] width 192 height 33
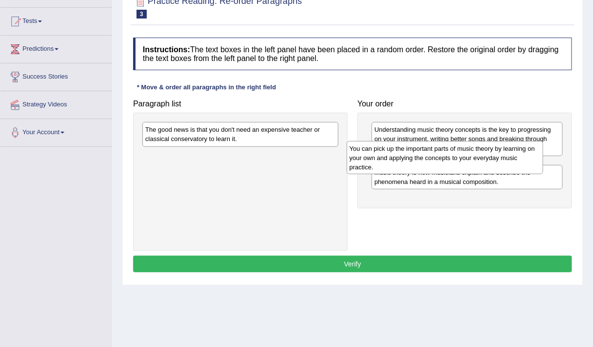
drag, startPoint x: 267, startPoint y: 142, endPoint x: 472, endPoint y: 161, distance: 205.9
click at [472, 161] on div "You can pick up the important parts of music theory by learning on your own and…" at bounding box center [445, 157] width 197 height 33
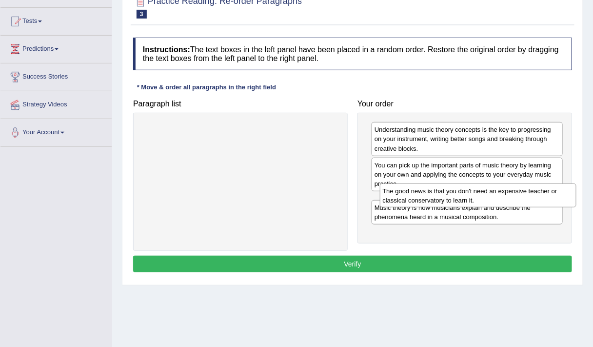
drag, startPoint x: 258, startPoint y: 141, endPoint x: 494, endPoint y: 202, distance: 244.1
click at [494, 202] on div "The good news is that you don't need an expensive teacher or classical conserva…" at bounding box center [478, 196] width 197 height 24
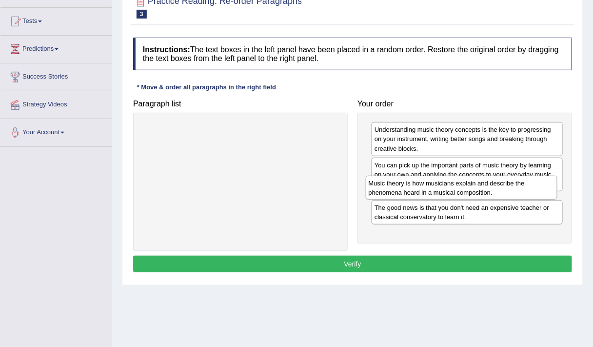
drag, startPoint x: 456, startPoint y: 232, endPoint x: 450, endPoint y: 183, distance: 50.1
click at [450, 183] on div "Music theory is how musicians explain and describe the phenomena heard in a mus…" at bounding box center [462, 188] width 192 height 24
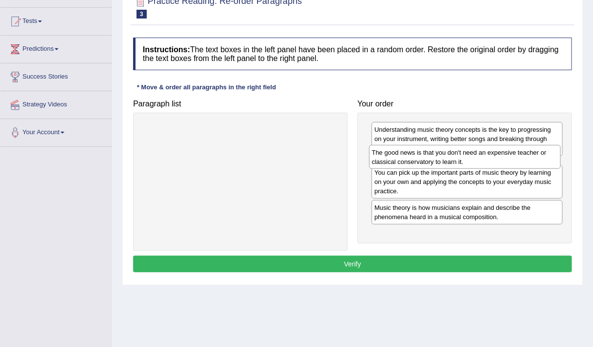
drag, startPoint x: 426, startPoint y: 226, endPoint x: 423, endPoint y: 155, distance: 71.8
click at [423, 155] on div "The good news is that you don't need an expensive teacher or classical conserva…" at bounding box center [465, 157] width 192 height 24
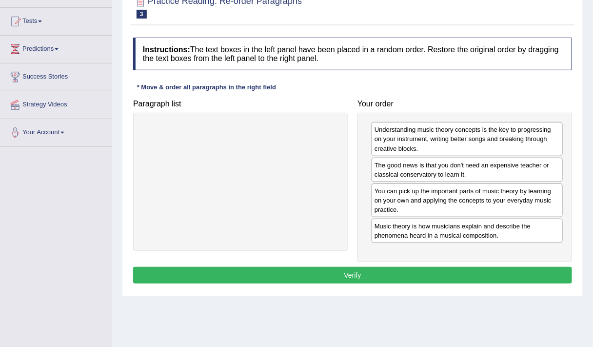
click at [302, 280] on div "Instructions: The text boxes in the left panel have been placed in a random ord…" at bounding box center [353, 162] width 444 height 259
click at [310, 275] on button "Verify" at bounding box center [352, 275] width 439 height 17
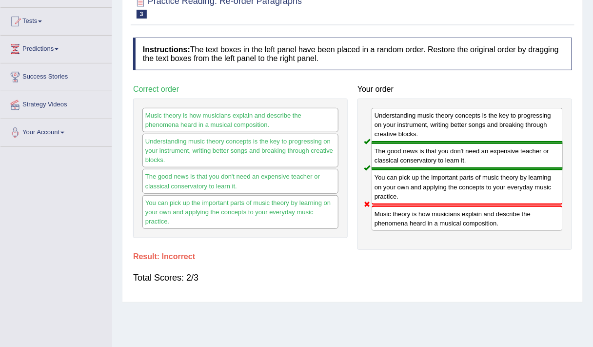
click at [388, 190] on div "You can pick up the important parts of music theory by learning on your own and…" at bounding box center [467, 187] width 191 height 36
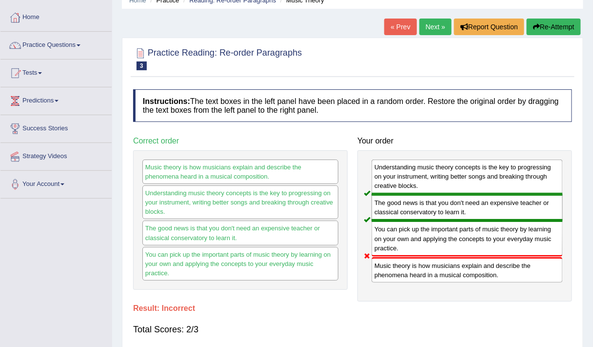
scroll to position [43, 0]
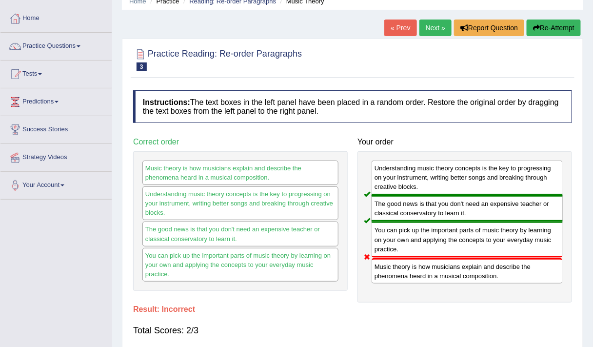
click at [551, 35] on button "Re-Attempt" at bounding box center [554, 28] width 54 height 17
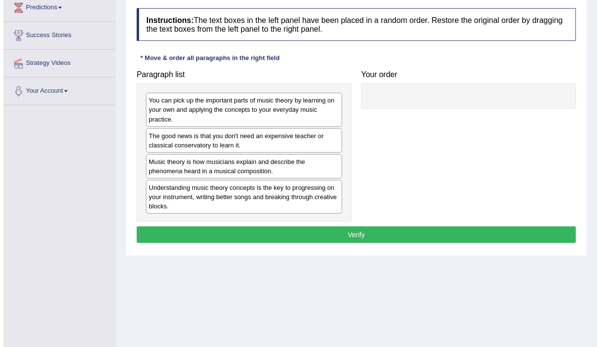
scroll to position [138, 0]
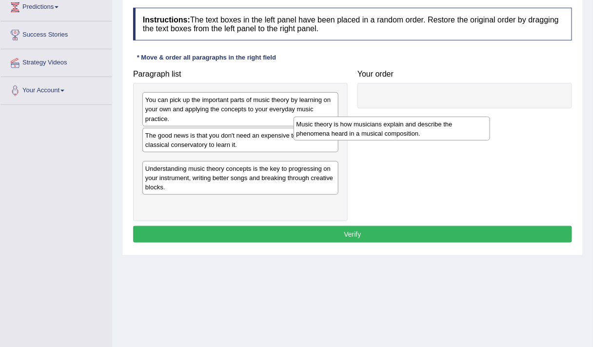
drag, startPoint x: 207, startPoint y: 173, endPoint x: 387, endPoint y: 122, distance: 186.5
click at [387, 122] on div "Music theory is how musicians explain and describe the phenomena heard in a mus…" at bounding box center [392, 129] width 197 height 24
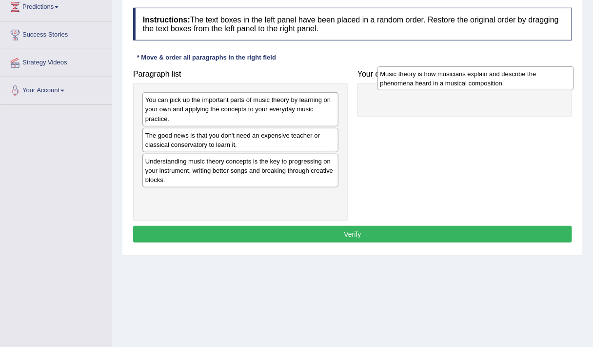
drag, startPoint x: 264, startPoint y: 164, endPoint x: 486, endPoint y: 85, distance: 235.9
click at [486, 85] on div "Music theory is how musicians explain and describe the phenomena heard in a mus…" at bounding box center [476, 78] width 197 height 24
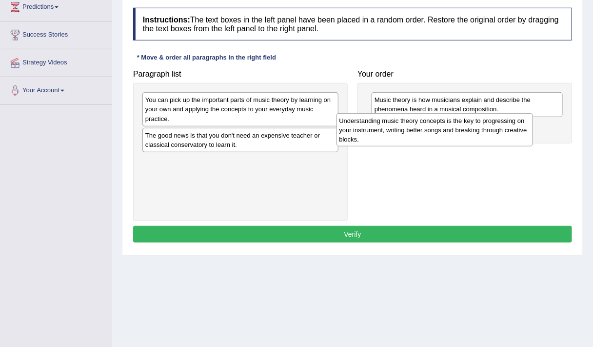
drag, startPoint x: 225, startPoint y: 166, endPoint x: 432, endPoint y: 127, distance: 210.2
click at [432, 127] on div "Understanding music theory concepts is the key to progressing on your instrumen…" at bounding box center [435, 129] width 197 height 33
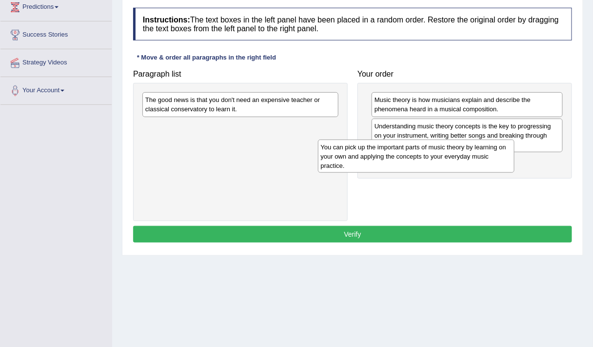
drag, startPoint x: 302, startPoint y: 105, endPoint x: 486, endPoint y: 152, distance: 190.2
click at [486, 152] on div "You can pick up the important parts of music theory by learning on your own and…" at bounding box center [416, 156] width 197 height 33
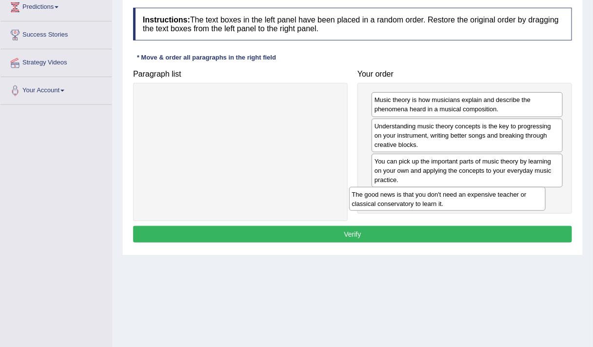
drag, startPoint x: 326, startPoint y: 105, endPoint x: 533, endPoint y: 200, distance: 228.0
click at [533, 200] on div "The good news is that you don't need an expensive teacher or classical conserva…" at bounding box center [447, 199] width 197 height 24
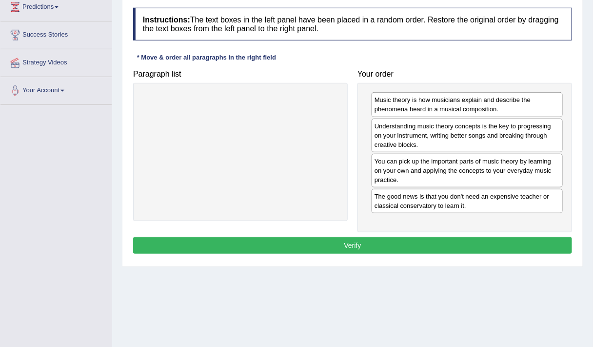
click at [335, 245] on button "Verify" at bounding box center [352, 245] width 439 height 17
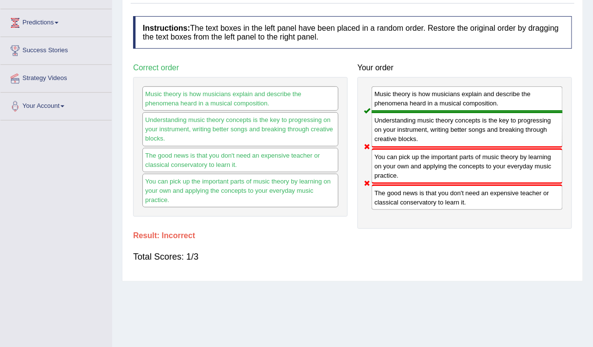
scroll to position [110, 0]
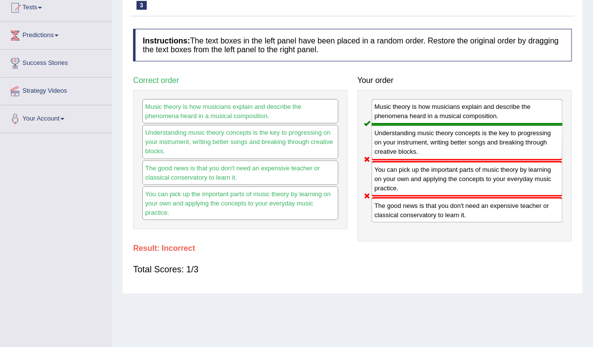
click at [399, 205] on div "The good news is that you don't need an expensive teacher or classical conserva…" at bounding box center [467, 209] width 191 height 25
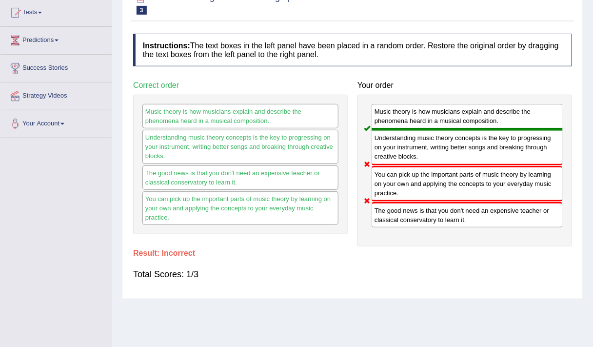
scroll to position [0, 0]
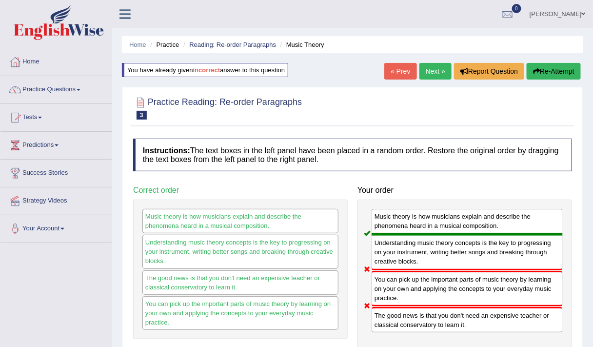
click at [560, 78] on button "Re-Attempt" at bounding box center [554, 71] width 54 height 17
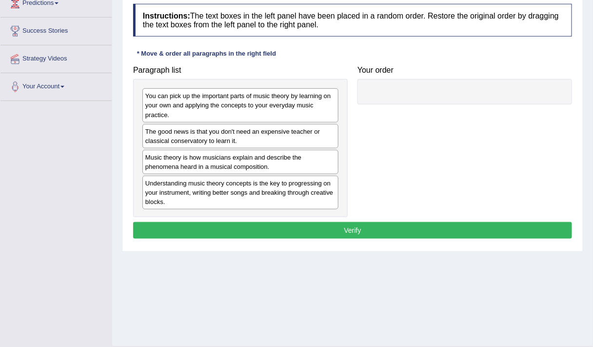
scroll to position [142, 0]
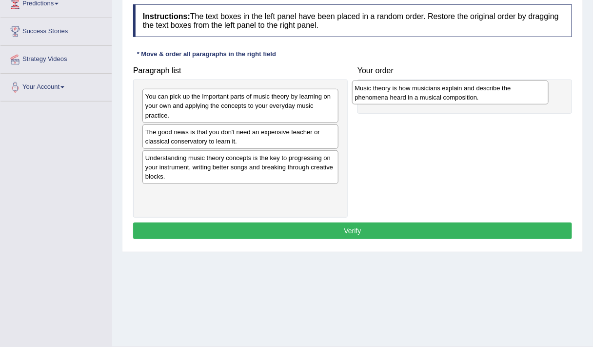
drag, startPoint x: 237, startPoint y: 160, endPoint x: 450, endPoint y: 102, distance: 221.0
click at [450, 102] on div "Music theory is how musicians explain and describe the phenomena heard in a mus…" at bounding box center [450, 93] width 197 height 24
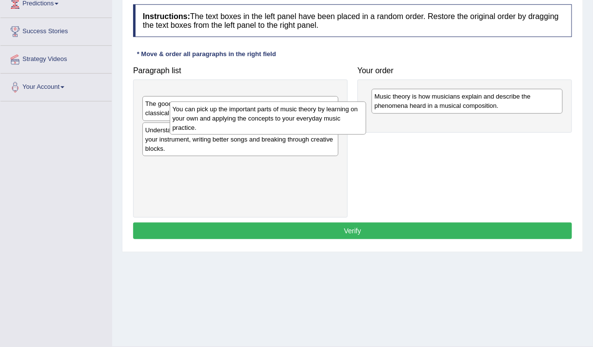
drag, startPoint x: 262, startPoint y: 105, endPoint x: 257, endPoint y: 104, distance: 5.6
click at [257, 104] on div "You can pick up the important parts of music theory by learning on your own and…" at bounding box center [268, 118] width 197 height 33
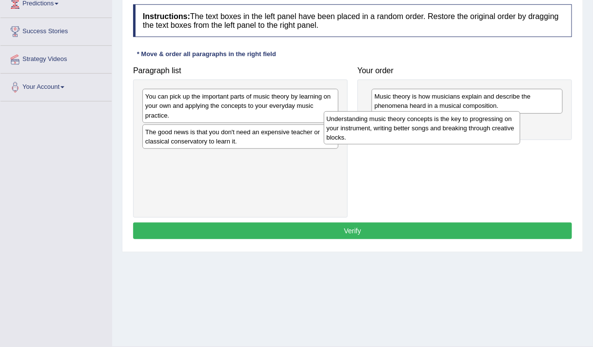
drag, startPoint x: 220, startPoint y: 161, endPoint x: 406, endPoint y: 122, distance: 190.0
click at [406, 122] on div "Understanding music theory concepts is the key to progressing on your instrumen…" at bounding box center [422, 127] width 197 height 33
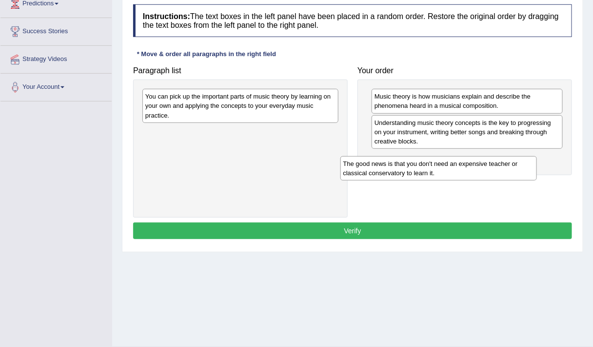
drag, startPoint x: 292, startPoint y: 136, endPoint x: 494, endPoint y: 169, distance: 204.8
click at [494, 169] on div "The good news is that you don't need an expensive teacher or classical conserva…" at bounding box center [439, 168] width 197 height 24
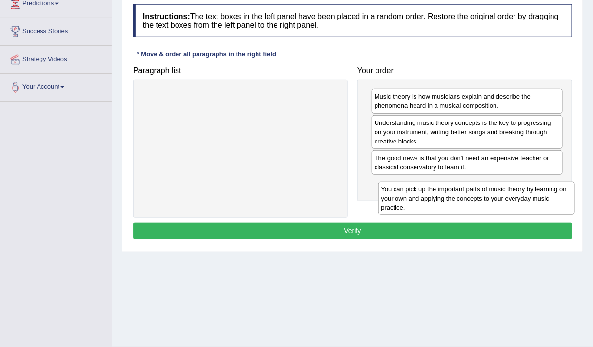
drag, startPoint x: 276, startPoint y: 98, endPoint x: 512, endPoint y: 190, distance: 253.8
click at [512, 190] on div "You can pick up the important parts of music theory by learning on your own and…" at bounding box center [477, 198] width 197 height 33
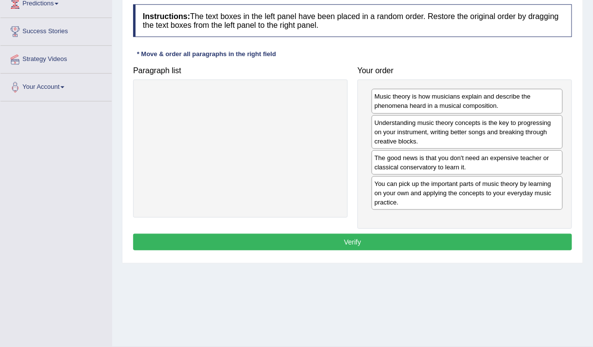
click at [378, 234] on button "Verify" at bounding box center [352, 242] width 439 height 17
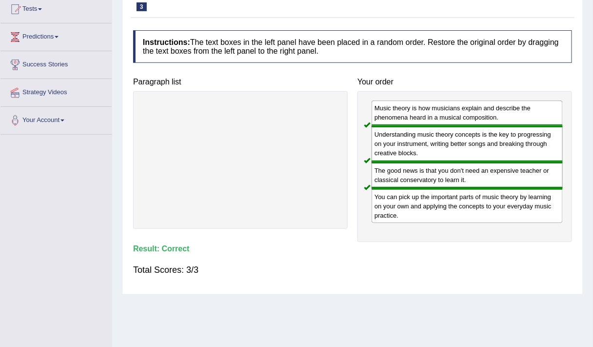
scroll to position [60, 0]
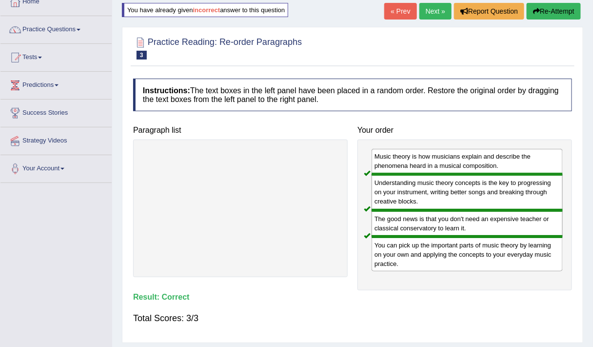
click at [434, 18] on link "Next »" at bounding box center [436, 11] width 32 height 17
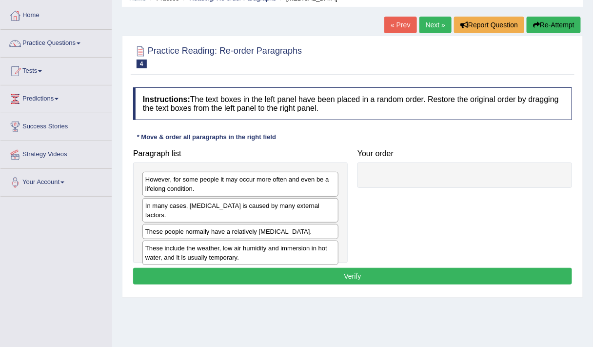
scroll to position [89, 0]
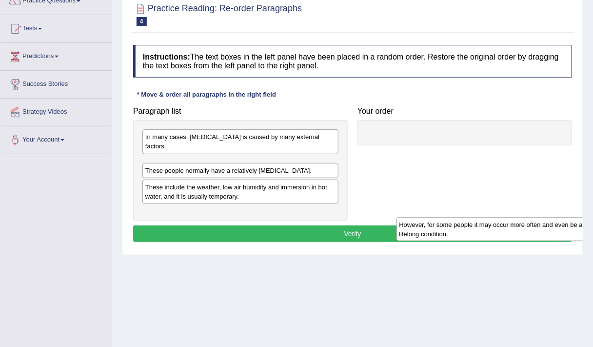
drag, startPoint x: 199, startPoint y: 150, endPoint x: 456, endPoint y: 237, distance: 271.5
click at [456, 237] on div "However, for some people it may occur more often and even be a lifelong conditi…" at bounding box center [495, 229] width 197 height 24
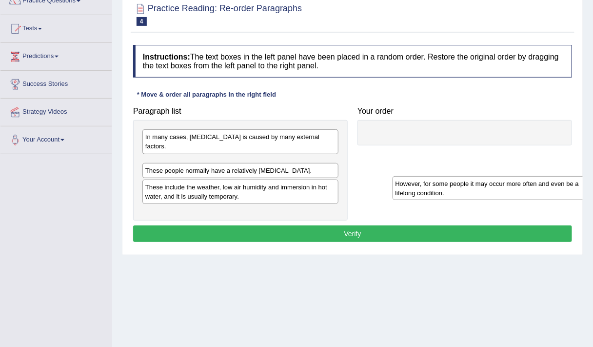
drag, startPoint x: 236, startPoint y: 163, endPoint x: 479, endPoint y: 195, distance: 244.6
click at [479, 195] on div "However, for some people it may occur more often and even be a lifelong conditi…" at bounding box center [491, 188] width 197 height 24
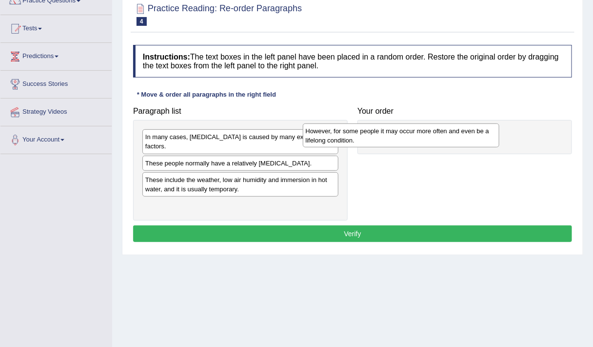
drag, startPoint x: 261, startPoint y: 156, endPoint x: 441, endPoint y: 135, distance: 181.3
click at [441, 135] on div "However, for some people it may occur more often and even be a lifelong conditi…" at bounding box center [401, 135] width 197 height 24
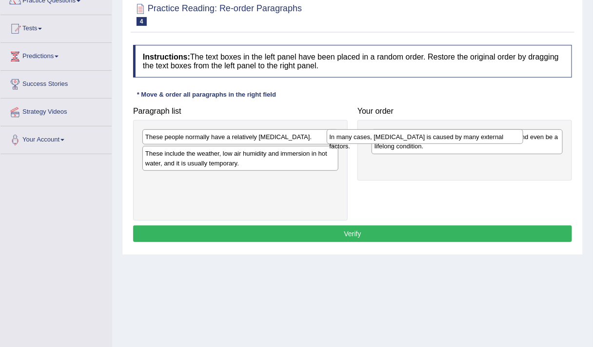
drag, startPoint x: 225, startPoint y: 140, endPoint x: 408, endPoint y: 140, distance: 183.5
click at [408, 140] on div "In many cases, [MEDICAL_DATA] is caused by many external factors." at bounding box center [425, 136] width 197 height 15
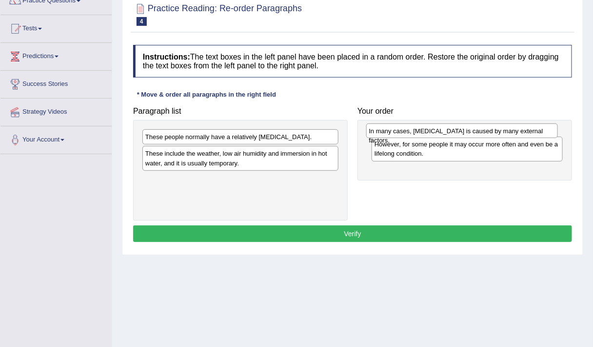
drag, startPoint x: 413, startPoint y: 165, endPoint x: 408, endPoint y: 133, distance: 32.2
click at [408, 133] on div "In many cases, [MEDICAL_DATA] is caused by many external factors." at bounding box center [463, 130] width 192 height 15
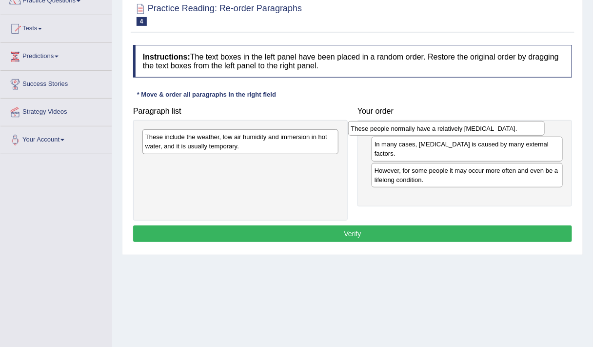
drag, startPoint x: 191, startPoint y: 138, endPoint x: 400, endPoint y: 130, distance: 208.5
click at [400, 130] on div "These people normally have a relatively [MEDICAL_DATA]." at bounding box center [446, 128] width 197 height 15
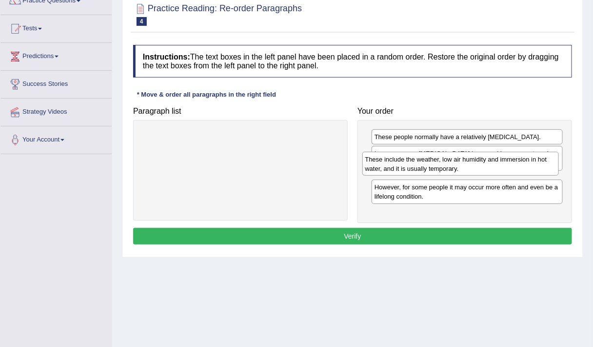
drag, startPoint x: 217, startPoint y: 147, endPoint x: 437, endPoint y: 170, distance: 221.3
click at [437, 170] on div "These include the weather, low air humidity and immersion in hot water, and it …" at bounding box center [461, 164] width 197 height 24
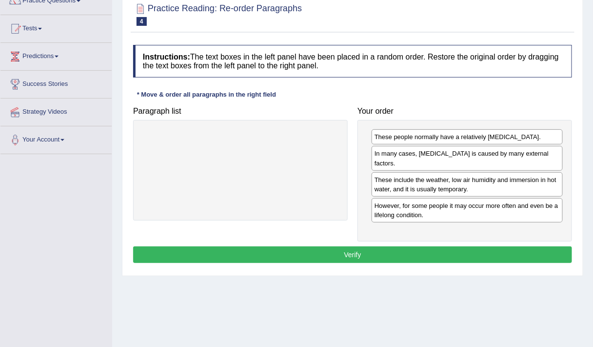
click at [322, 246] on button "Verify" at bounding box center [352, 254] width 439 height 17
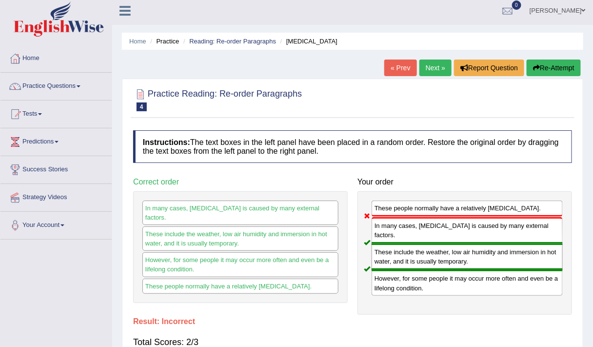
scroll to position [0, 0]
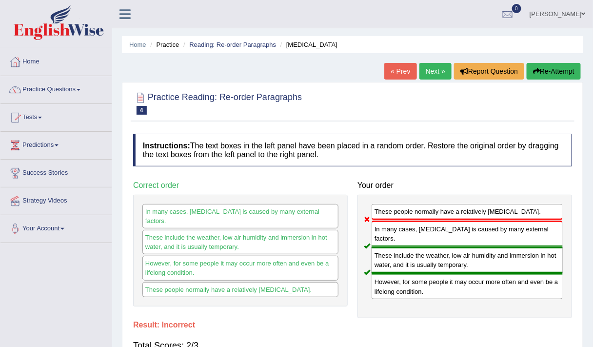
click at [538, 77] on button "Re-Attempt" at bounding box center [554, 71] width 54 height 17
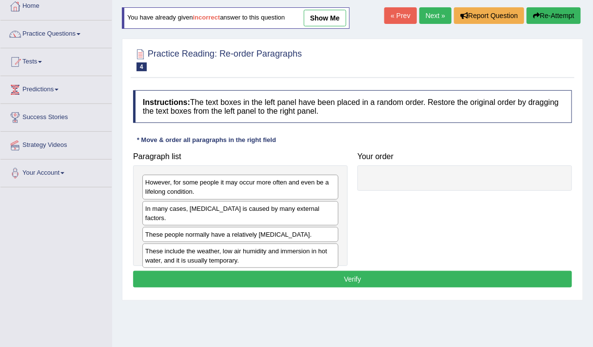
scroll to position [57, 0]
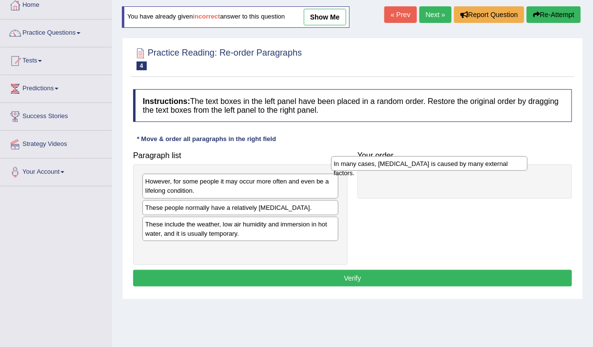
drag, startPoint x: 217, startPoint y: 208, endPoint x: 406, endPoint y: 163, distance: 193.8
click at [406, 163] on div "In many cases, [MEDICAL_DATA] is caused by many external factors." at bounding box center [429, 163] width 197 height 15
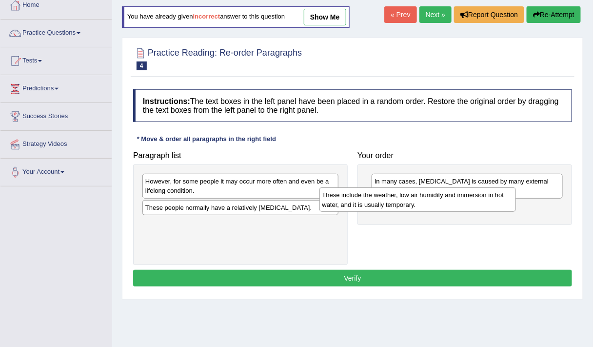
drag, startPoint x: 173, startPoint y: 224, endPoint x: 351, endPoint y: 194, distance: 181.0
click at [351, 194] on div "These include the weather, low air humidity and immersion in hot water, and it …" at bounding box center [418, 199] width 197 height 24
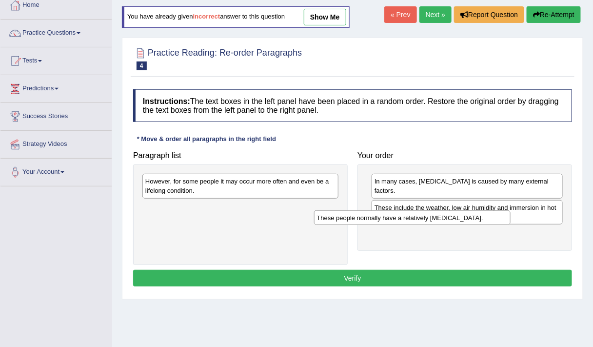
drag, startPoint x: 274, startPoint y: 205, endPoint x: 448, endPoint y: 215, distance: 174.0
click at [448, 215] on div "These people normally have a relatively [MEDICAL_DATA]." at bounding box center [412, 217] width 197 height 15
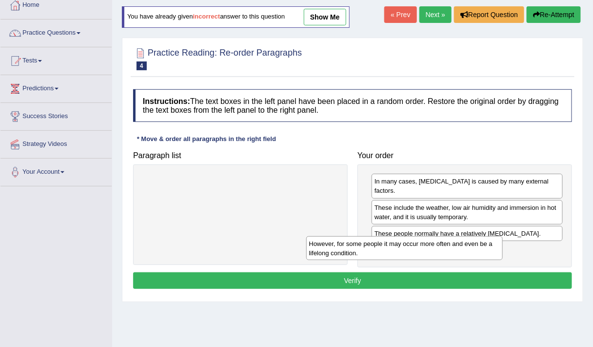
drag, startPoint x: 301, startPoint y: 188, endPoint x: 464, endPoint y: 250, distance: 173.8
click at [464, 250] on div "However, for some people it may occur more often and even be a lifelong conditi…" at bounding box center [404, 248] width 197 height 24
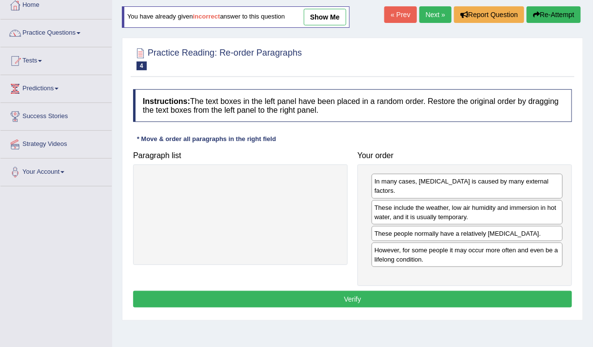
click at [371, 291] on button "Verify" at bounding box center [352, 299] width 439 height 17
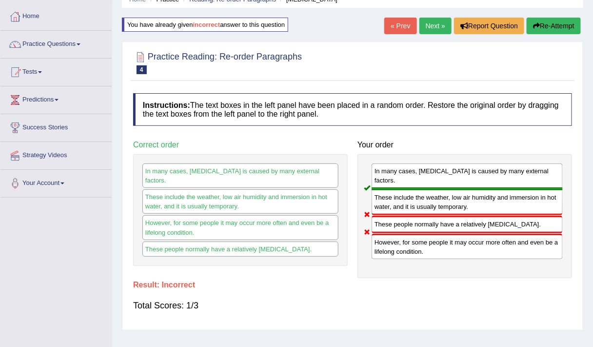
scroll to position [44, 0]
